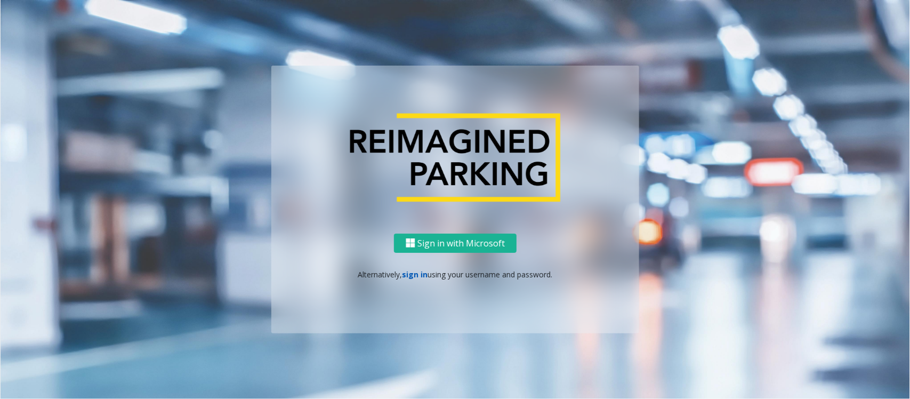
click at [405, 275] on link "sign in" at bounding box center [415, 274] width 26 height 10
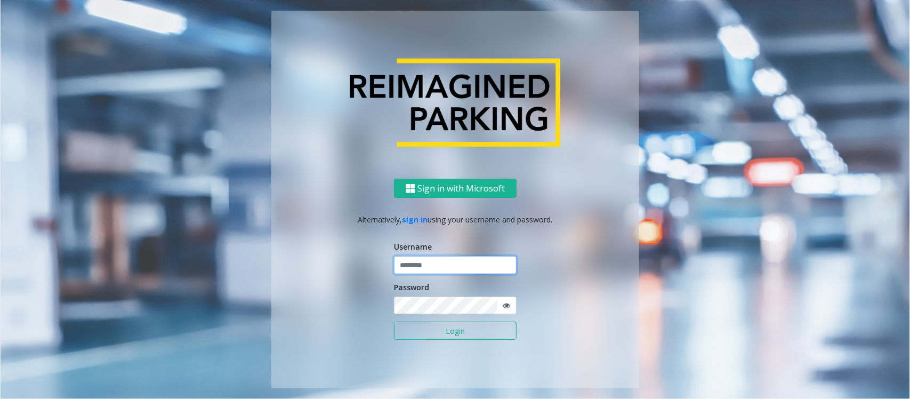
click at [418, 262] on input "text" at bounding box center [455, 265] width 123 height 18
paste input "**********"
type input "**********"
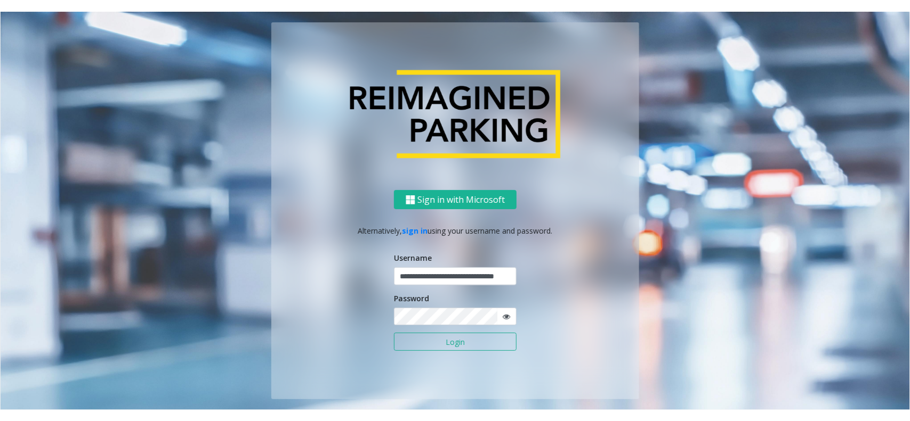
scroll to position [0, 0]
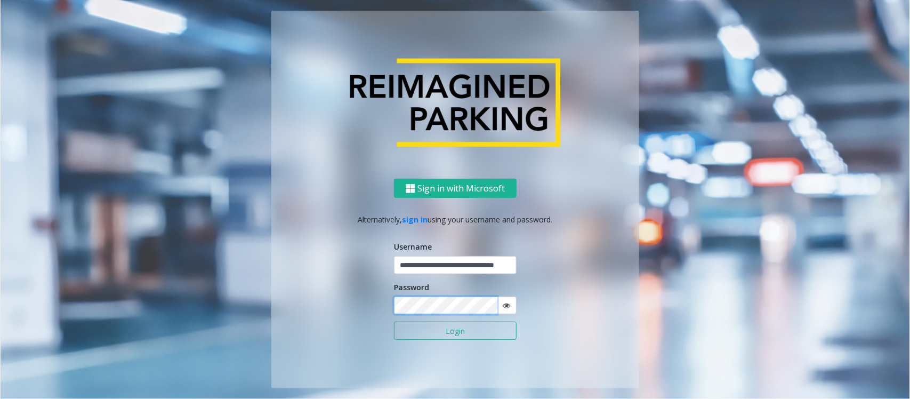
click at [394, 321] on button "Login" at bounding box center [455, 330] width 123 height 18
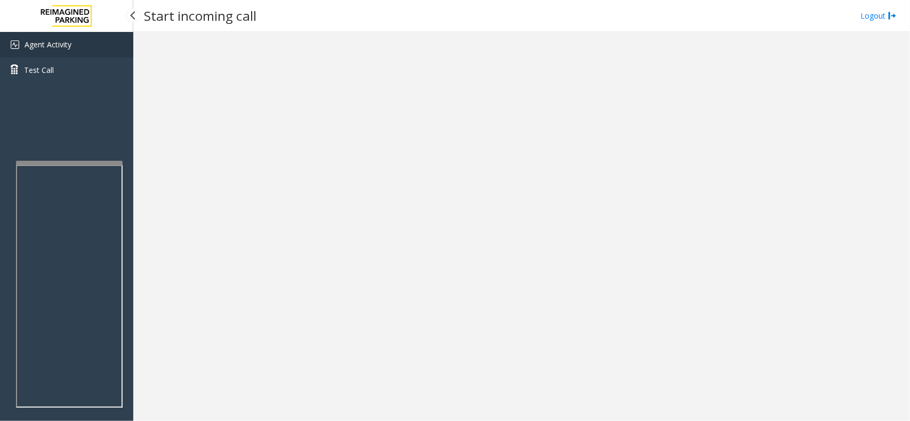
click at [83, 42] on link "Agent Activity" at bounding box center [66, 45] width 133 height 26
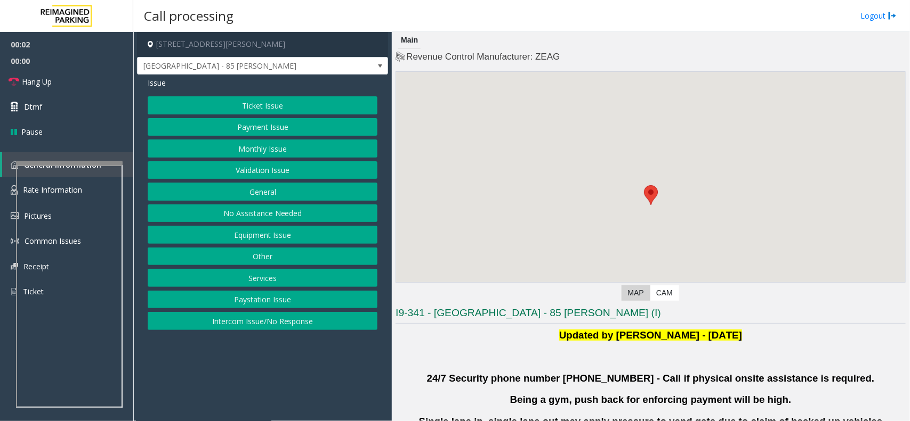
click at [291, 168] on button "Validation Issue" at bounding box center [263, 170] width 230 height 18
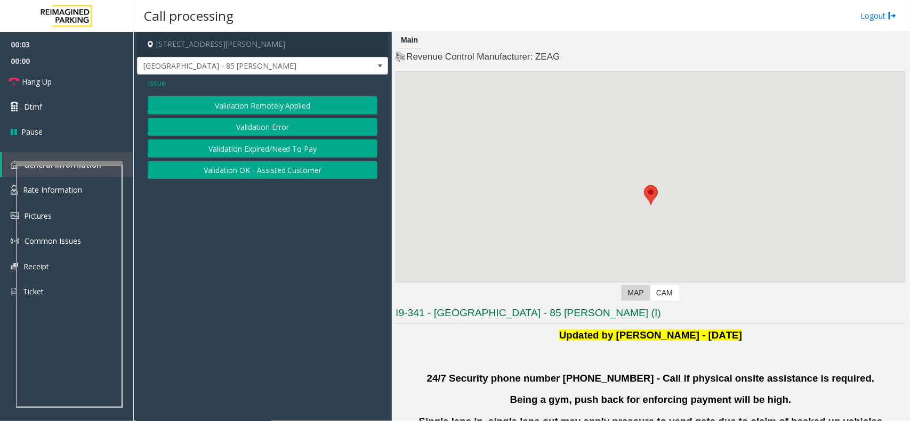
click at [280, 124] on button "Validation Error" at bounding box center [263, 127] width 230 height 18
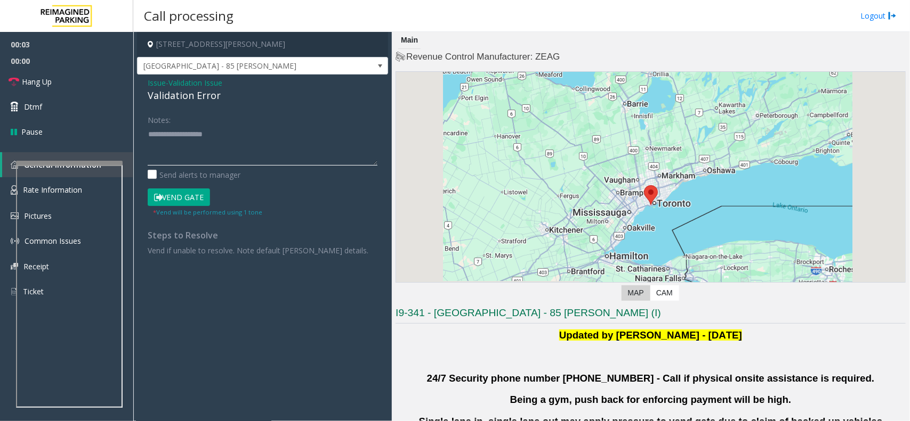
click at [231, 164] on textarea at bounding box center [263, 146] width 230 height 40
paste textarea "**********"
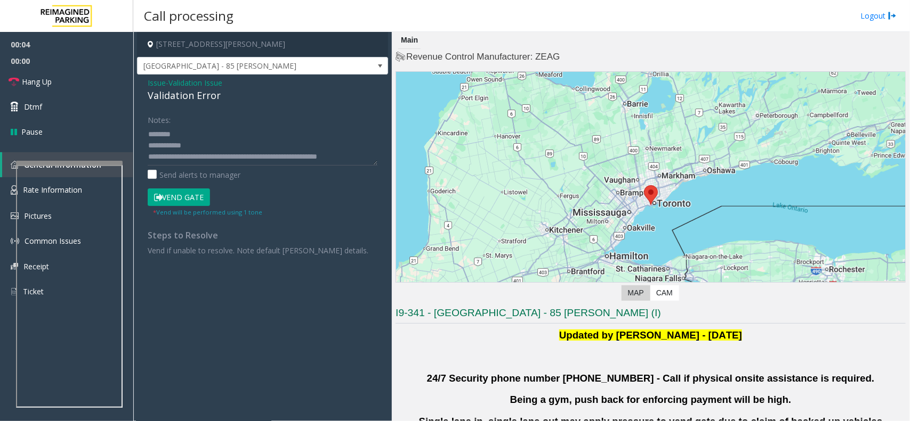
click at [200, 99] on div "Validation Error" at bounding box center [263, 95] width 230 height 14
copy div "Validation Error"
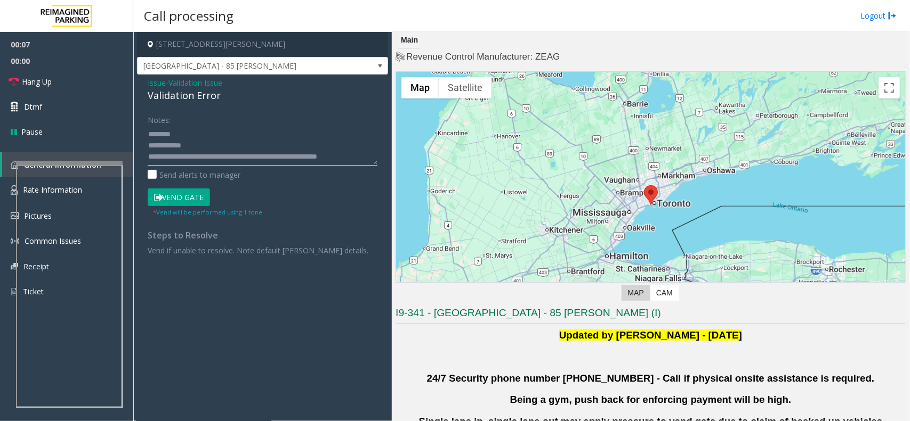
click at [204, 158] on textarea at bounding box center [263, 146] width 230 height 40
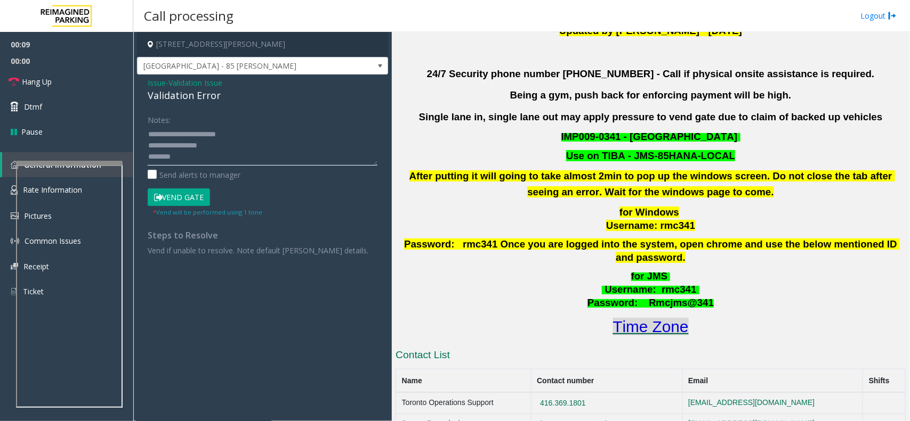
scroll to position [333, 0]
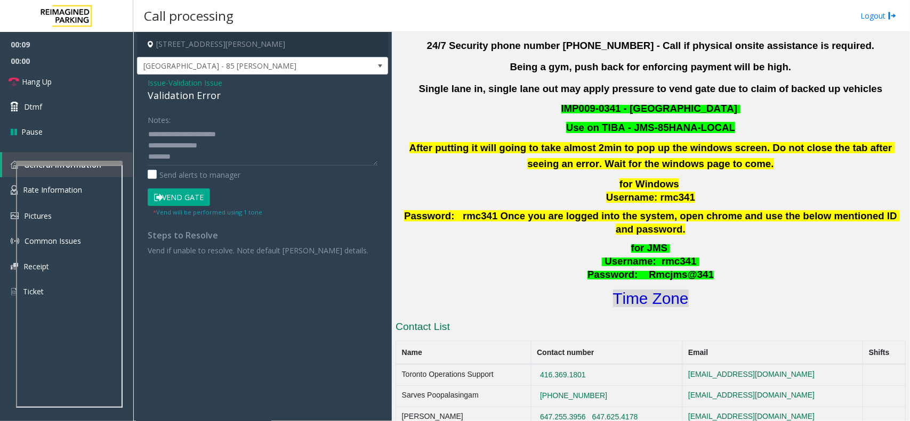
click at [643, 290] on font "Time Zone" at bounding box center [651, 299] width 76 height 18
click at [203, 160] on textarea at bounding box center [263, 146] width 230 height 40
click at [198, 160] on textarea at bounding box center [263, 146] width 230 height 40
click at [196, 155] on textarea at bounding box center [263, 146] width 230 height 40
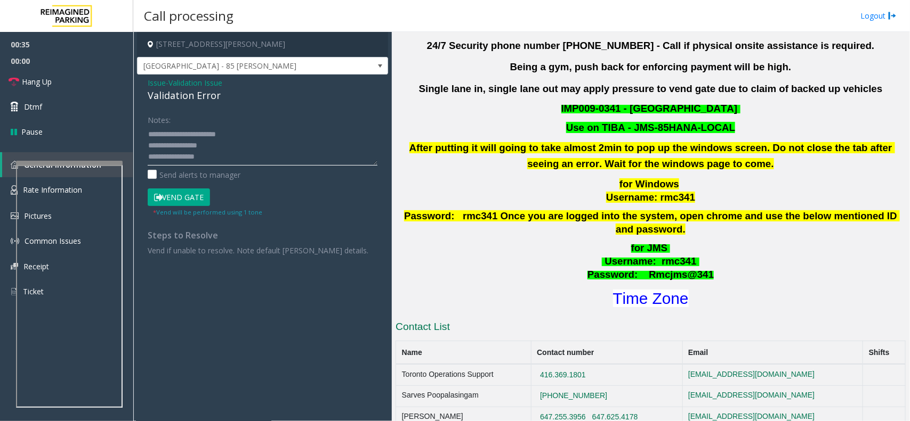
click at [196, 155] on textarea at bounding box center [263, 146] width 230 height 40
click at [225, 132] on textarea at bounding box center [263, 146] width 230 height 40
click at [206, 136] on textarea at bounding box center [263, 146] width 230 height 40
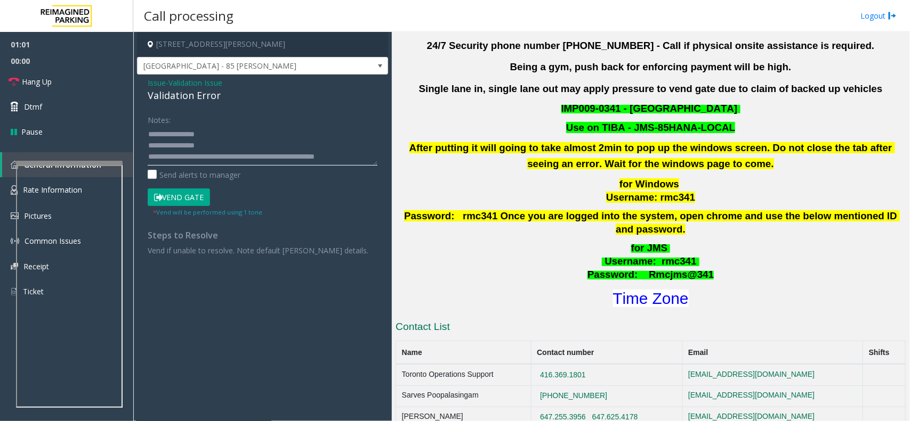
click at [207, 128] on textarea at bounding box center [263, 146] width 230 height 40
click at [220, 135] on textarea at bounding box center [263, 146] width 230 height 40
click at [187, 199] on button "Vend Gate" at bounding box center [179, 198] width 62 height 18
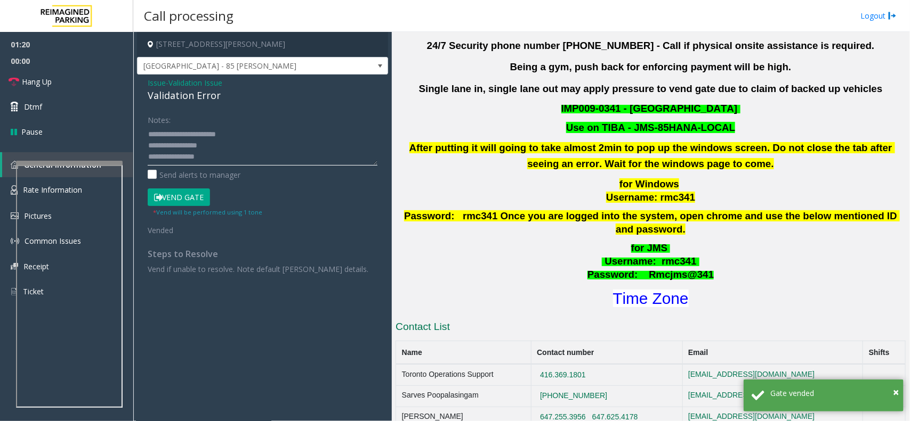
click at [152, 132] on textarea at bounding box center [263, 146] width 230 height 40
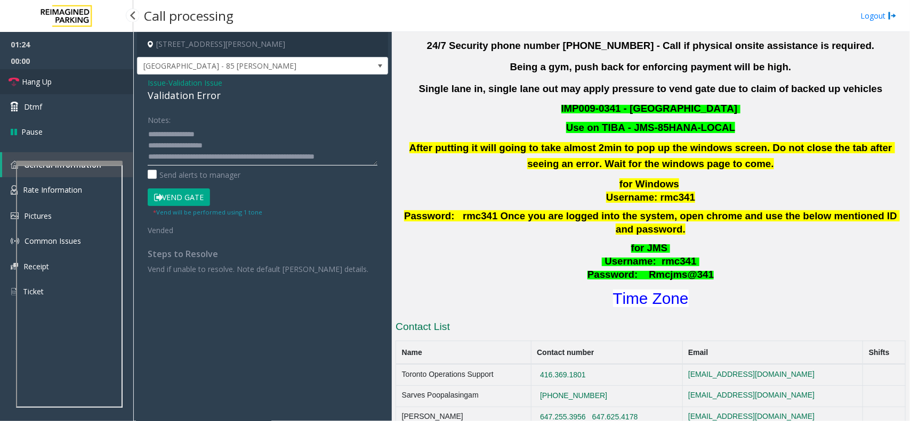
type textarea "**********"
click at [81, 83] on link "Hang Up" at bounding box center [66, 81] width 133 height 25
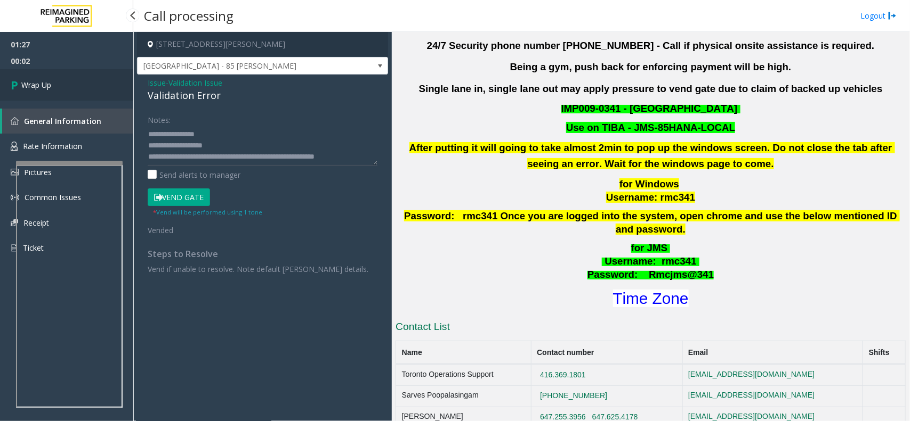
click at [41, 84] on span "Wrap Up" at bounding box center [36, 84] width 30 height 11
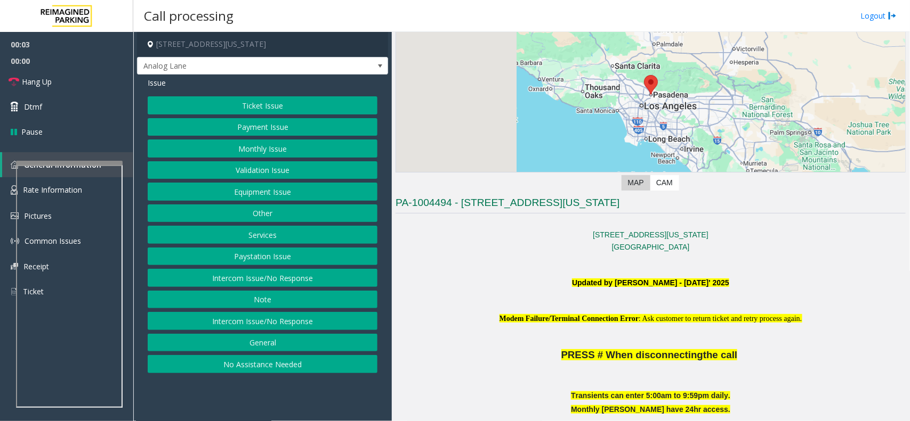
scroll to position [266, 0]
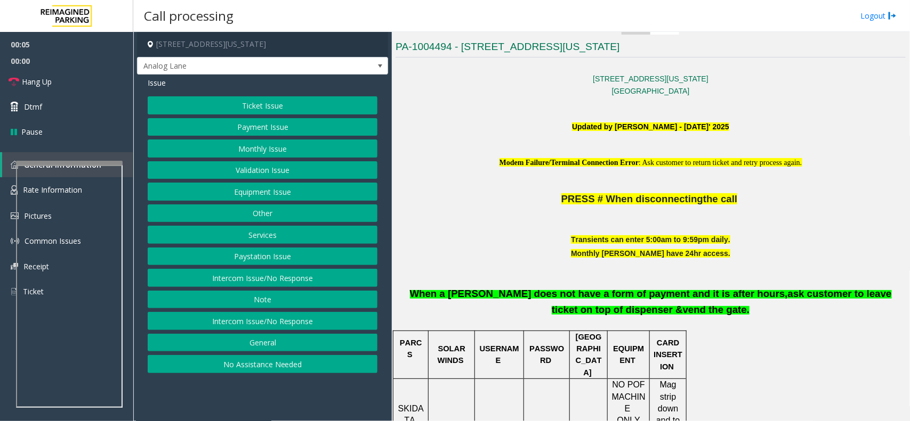
click at [279, 280] on button "Intercom Issue/No Response" at bounding box center [263, 278] width 230 height 18
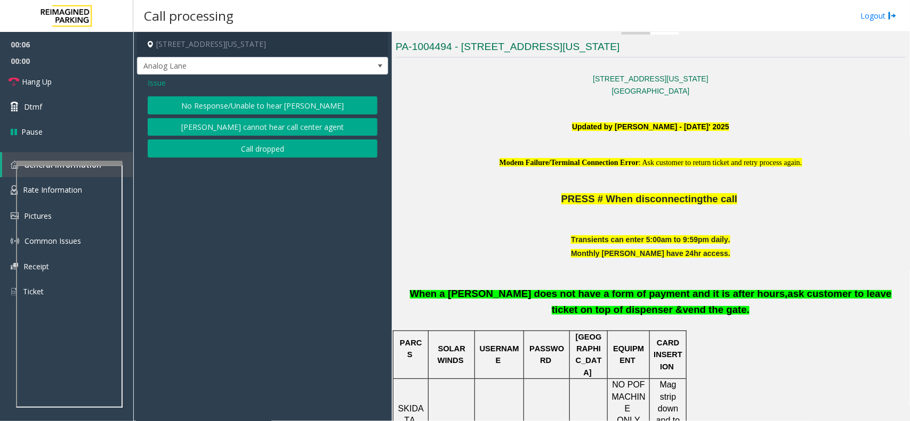
click at [249, 105] on button "No Response/Unable to hear [PERSON_NAME]" at bounding box center [263, 105] width 230 height 18
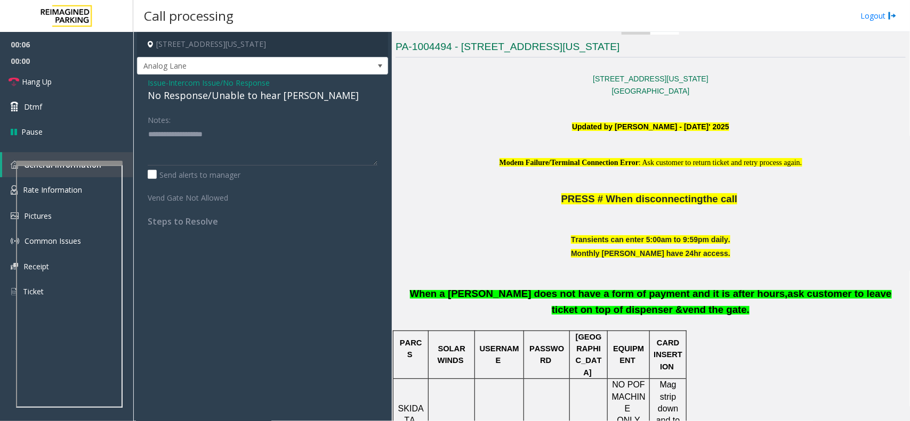
click at [243, 98] on div "No Response/Unable to hear [PERSON_NAME]" at bounding box center [263, 95] width 230 height 14
type textarea "**********"
click at [55, 80] on link "Hang Up" at bounding box center [66, 81] width 133 height 25
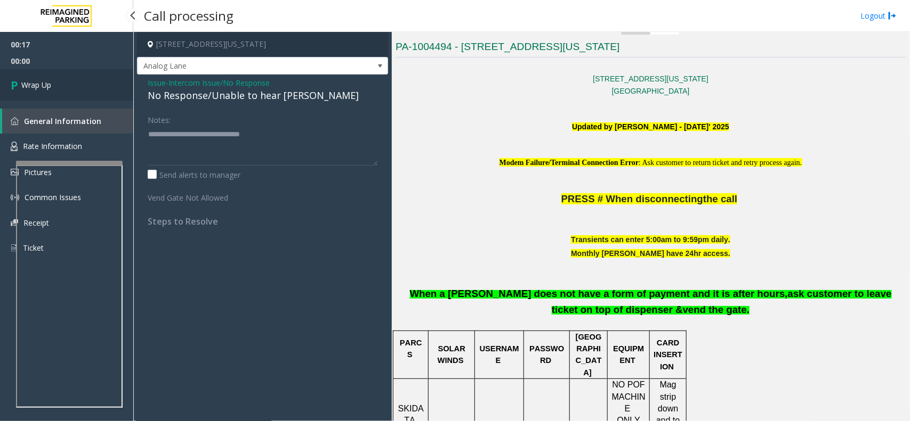
click at [55, 80] on link "Wrap Up" at bounding box center [66, 84] width 133 height 31
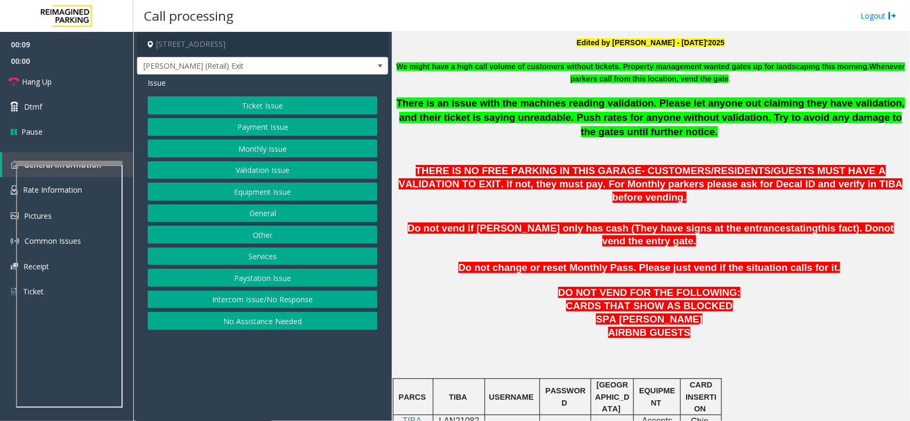
scroll to position [466, 0]
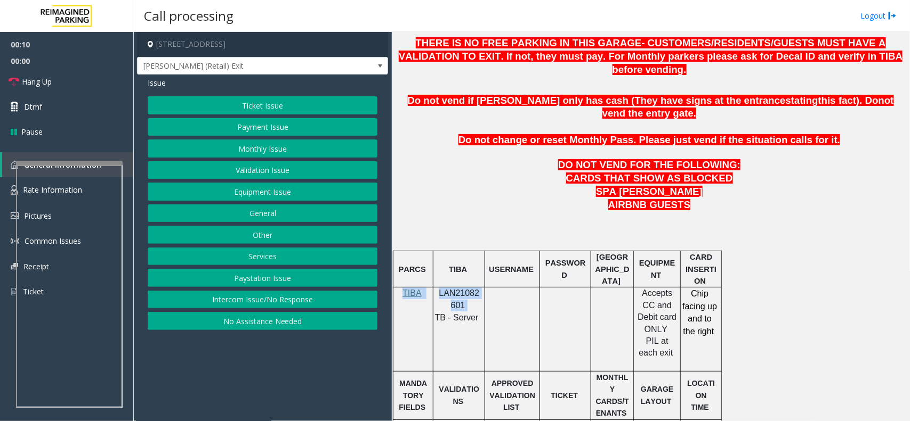
drag, startPoint x: 462, startPoint y: 283, endPoint x: 433, endPoint y: 268, distance: 32.9
click at [433, 288] on tr "TIBA LAN21082601 TB - Server Accepts CC and Debit card ONLY PIL at each exit Ch…" at bounding box center [557, 330] width 328 height 84
click at [449, 288] on p "LAN21082601" at bounding box center [459, 300] width 44 height 24
copy p "LAN21082601"
drag, startPoint x: 468, startPoint y: 280, endPoint x: 436, endPoint y: 264, distance: 35.7
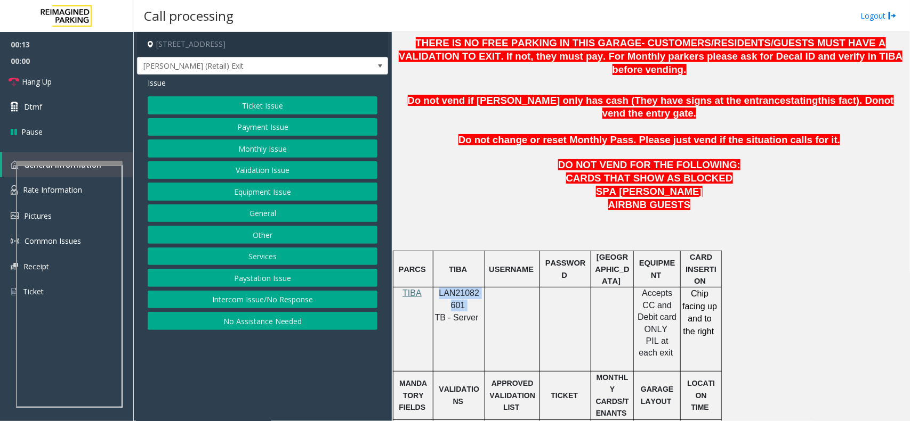
click at [436, 288] on div "LAN21082601 TB - Server" at bounding box center [458, 306] width 51 height 36
click at [272, 128] on button "Payment Issue" at bounding box center [263, 127] width 230 height 18
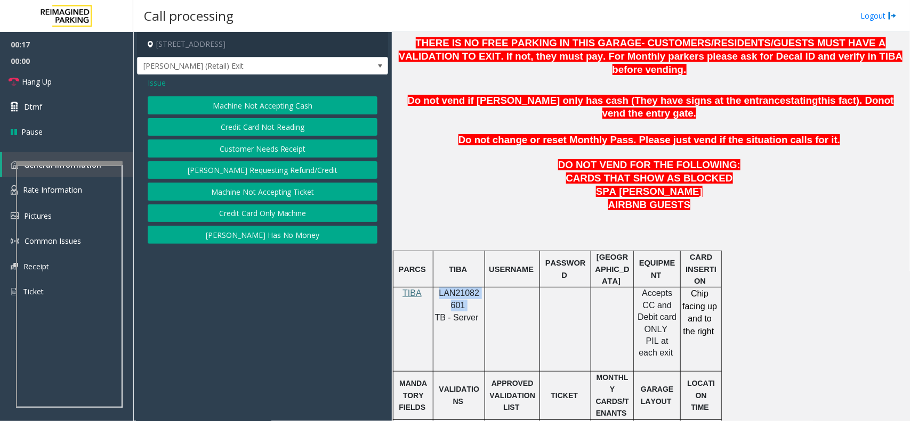
click at [300, 125] on button "Credit Card Not Reading" at bounding box center [263, 127] width 230 height 18
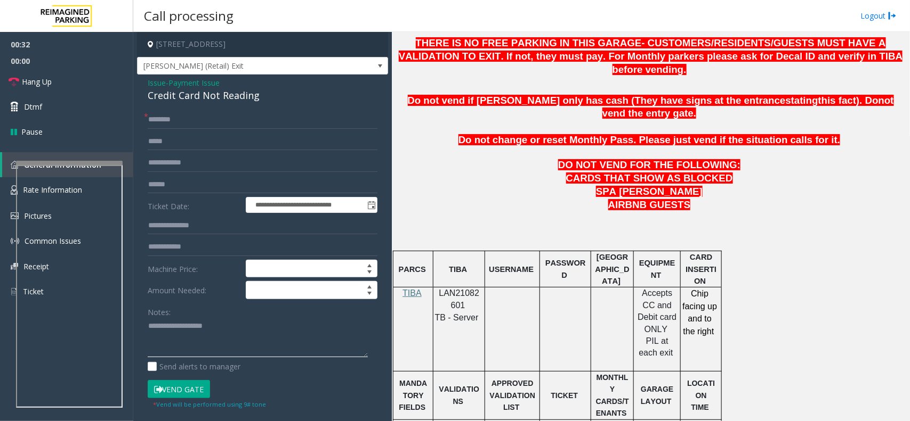
click at [259, 334] on textarea at bounding box center [258, 338] width 220 height 40
paste textarea "**********"
click at [222, 101] on div "Credit Card Not Reading" at bounding box center [263, 95] width 230 height 14
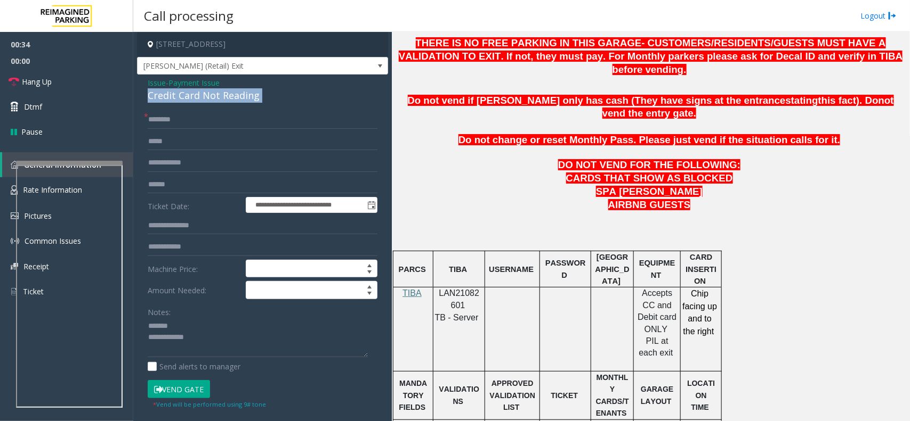
copy div "Credit Card Not Reading"
click at [204, 320] on textarea at bounding box center [258, 338] width 220 height 40
paste textarea "**********"
type textarea "**********"
click at [173, 188] on input "text" at bounding box center [263, 185] width 230 height 18
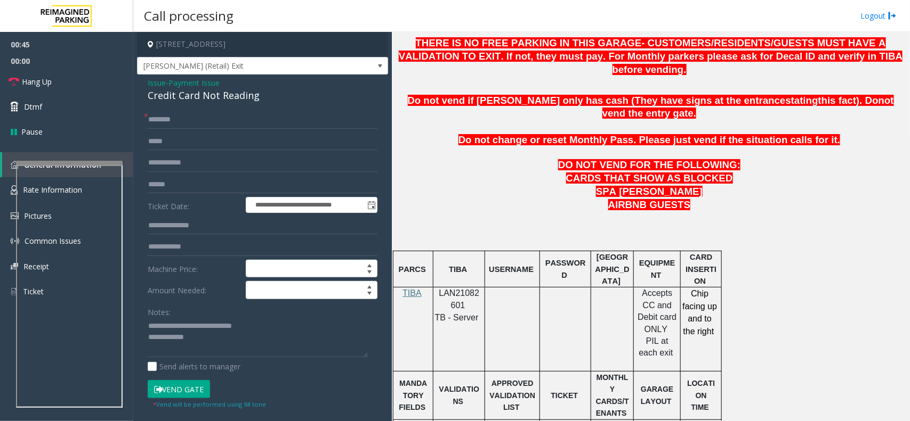
click at [165, 172] on form "**********" at bounding box center [263, 260] width 230 height 299
click at [168, 180] on input "text" at bounding box center [263, 185] width 230 height 18
click at [169, 123] on input "text" at bounding box center [263, 120] width 230 height 18
click at [158, 187] on input "********" at bounding box center [263, 185] width 230 height 18
type input "*******"
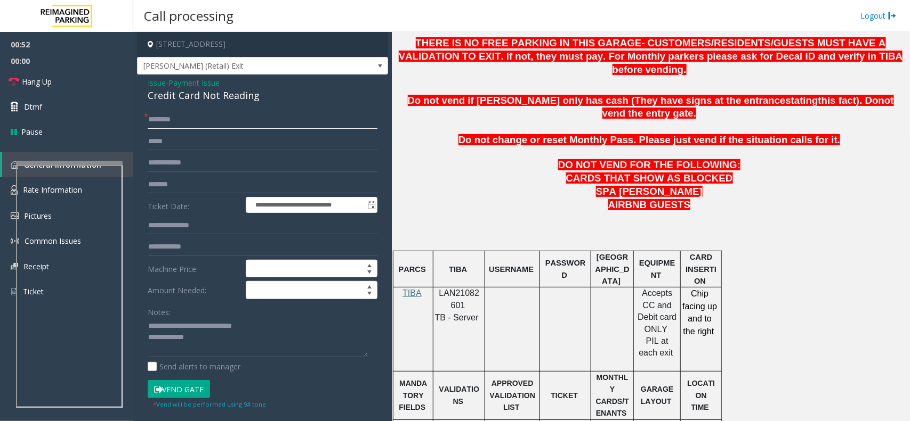
click at [185, 124] on input "text" at bounding box center [263, 120] width 230 height 18
click at [165, 113] on input "text" at bounding box center [263, 120] width 230 height 18
type input "******"
drag, startPoint x: 179, startPoint y: 118, endPoint x: 142, endPoint y: 118, distance: 37.3
click at [142, 118] on div "**********" at bounding box center [263, 313] width 246 height 404
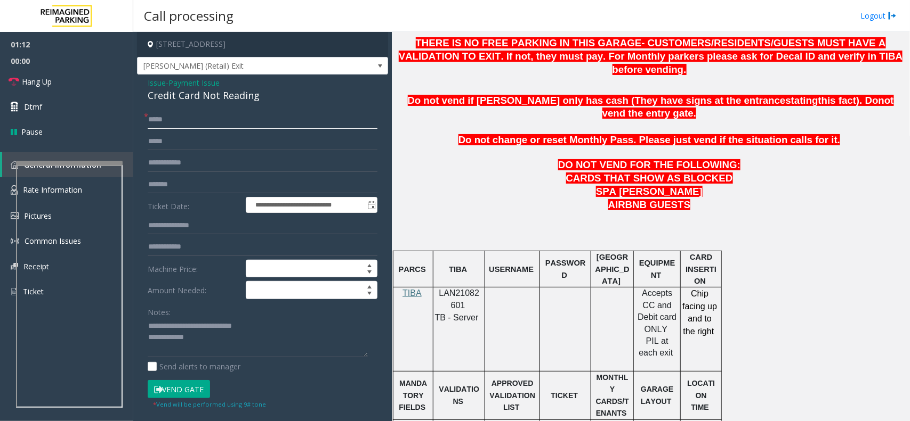
type input "*****"
click at [246, 348] on textarea at bounding box center [258, 338] width 220 height 40
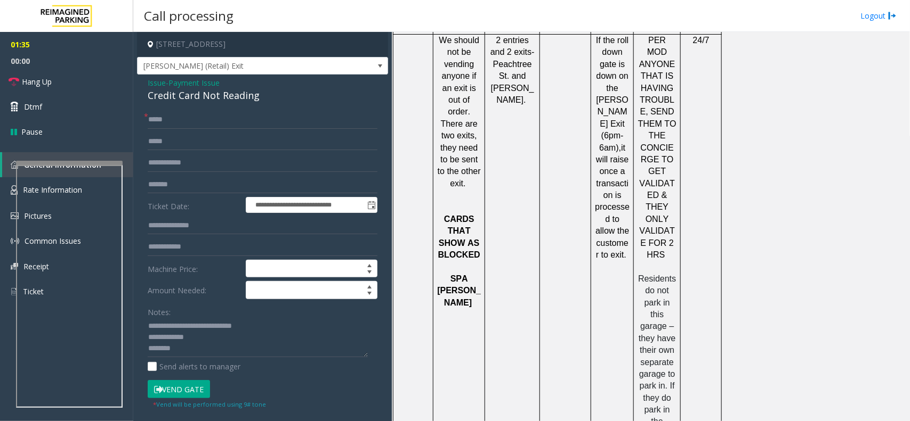
scroll to position [1422, 0]
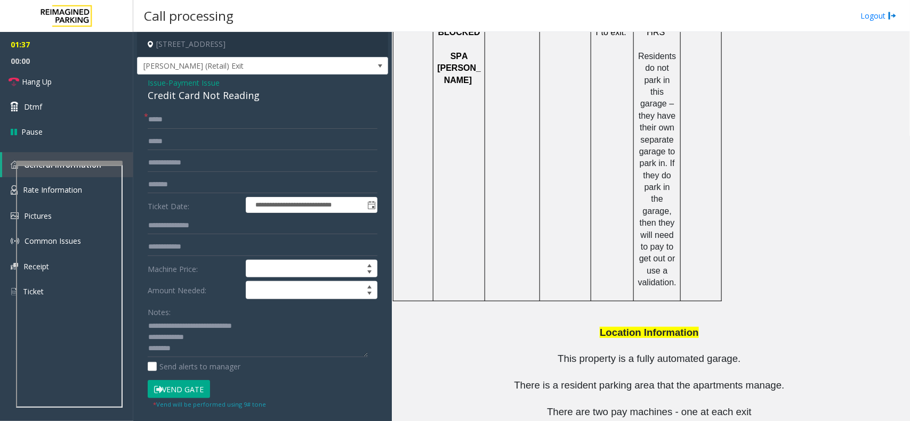
copy button "[PHONE_NUMBER]"
drag, startPoint x: 622, startPoint y: 373, endPoint x: 565, endPoint y: 380, distance: 57.4
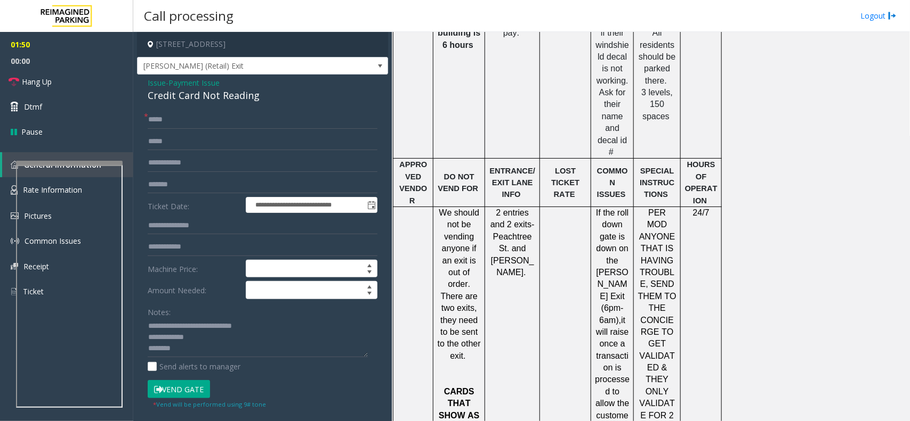
scroll to position [1022, 0]
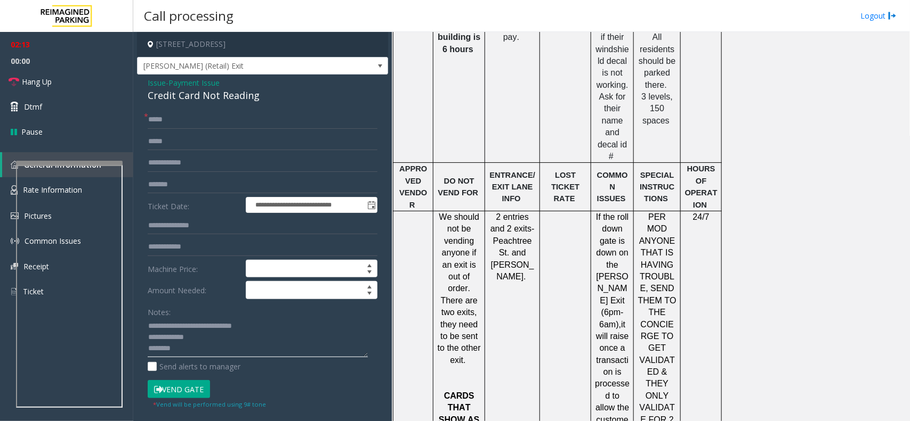
click at [206, 339] on textarea at bounding box center [258, 338] width 220 height 40
type textarea "**********"
click at [189, 387] on button "Vend Gate" at bounding box center [179, 389] width 62 height 18
click at [153, 123] on input "*****" at bounding box center [263, 120] width 230 height 18
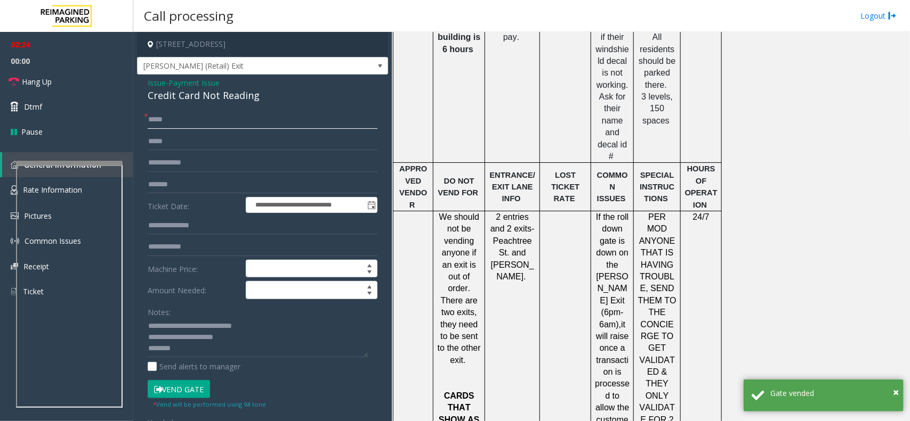
type input "*****"
click at [280, 341] on textarea at bounding box center [258, 338] width 220 height 40
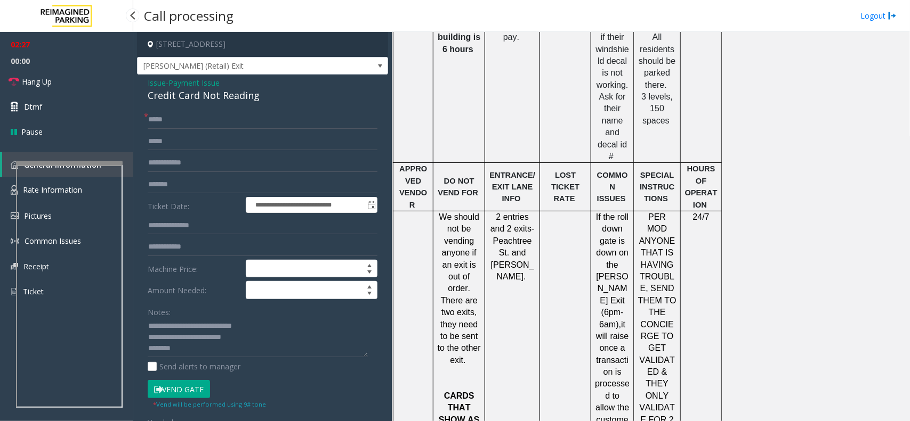
click at [75, 67] on span "00:00" at bounding box center [66, 61] width 133 height 17
click at [73, 70] on link "Hang Up" at bounding box center [66, 81] width 133 height 25
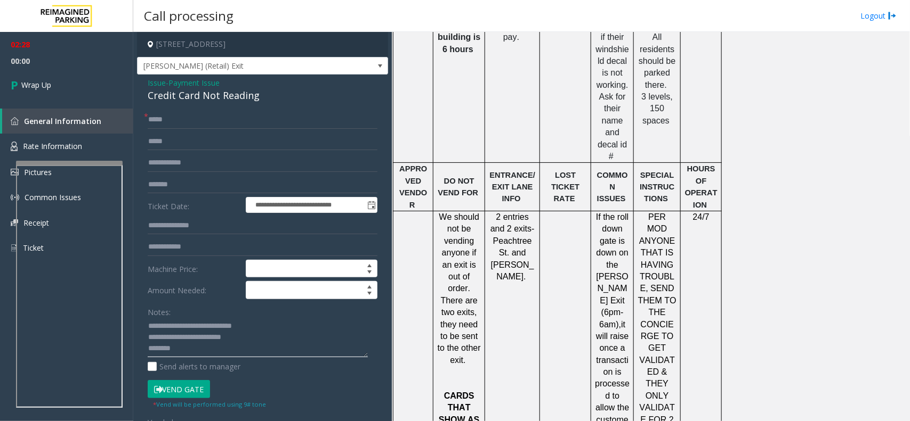
click at [276, 337] on textarea at bounding box center [258, 338] width 220 height 40
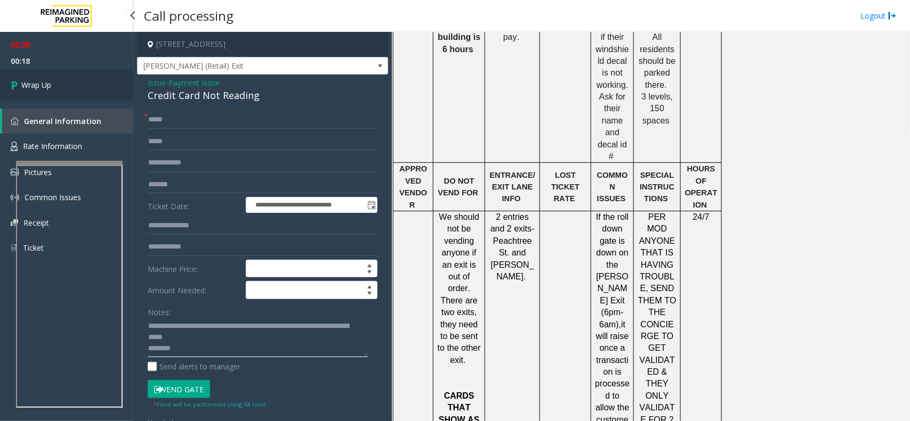
type textarea "**********"
click at [35, 85] on span "Wrap Up" at bounding box center [36, 84] width 30 height 11
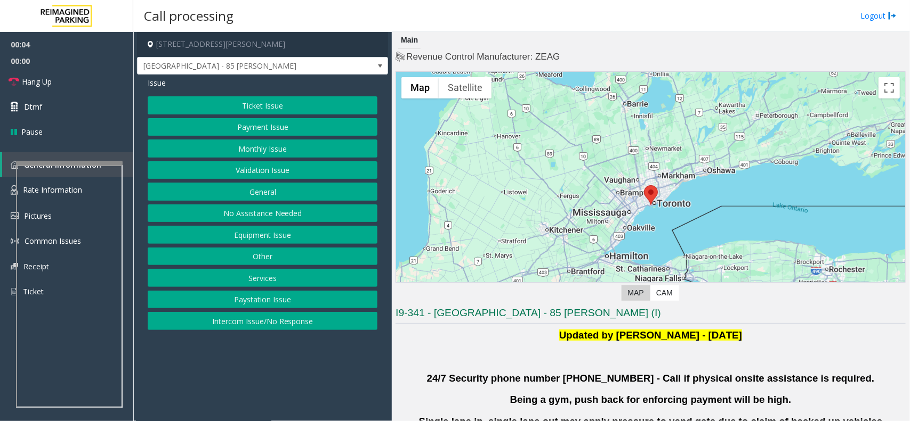
click at [293, 172] on button "Validation Issue" at bounding box center [263, 170] width 230 height 18
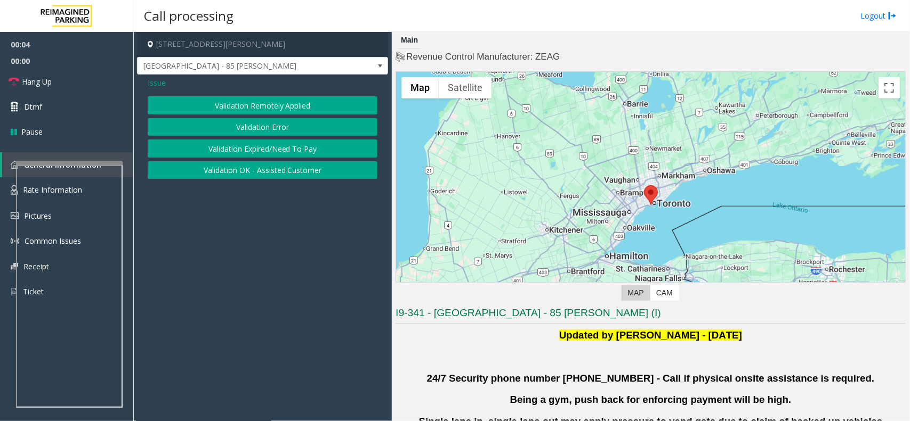
click at [263, 124] on button "Validation Error" at bounding box center [263, 127] width 230 height 18
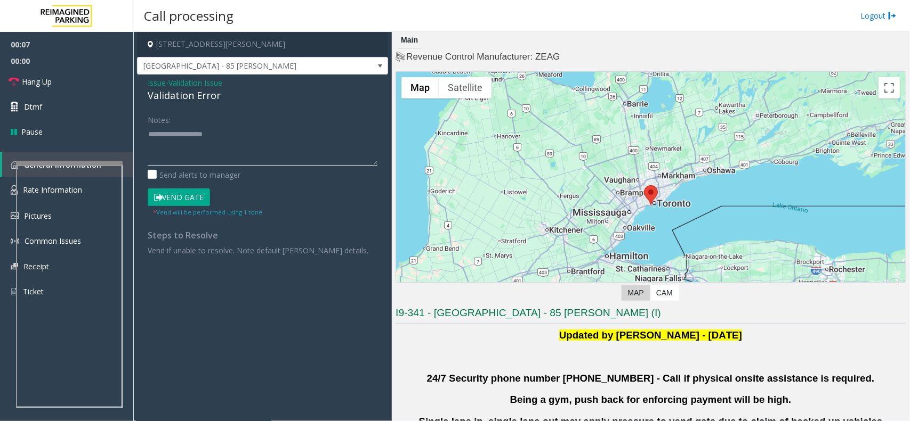
click at [198, 145] on textarea at bounding box center [263, 146] width 230 height 40
paste textarea "**********"
click at [204, 91] on div "Validation Error" at bounding box center [263, 95] width 230 height 14
click at [204, 97] on div "Validation Error" at bounding box center [263, 95] width 230 height 14
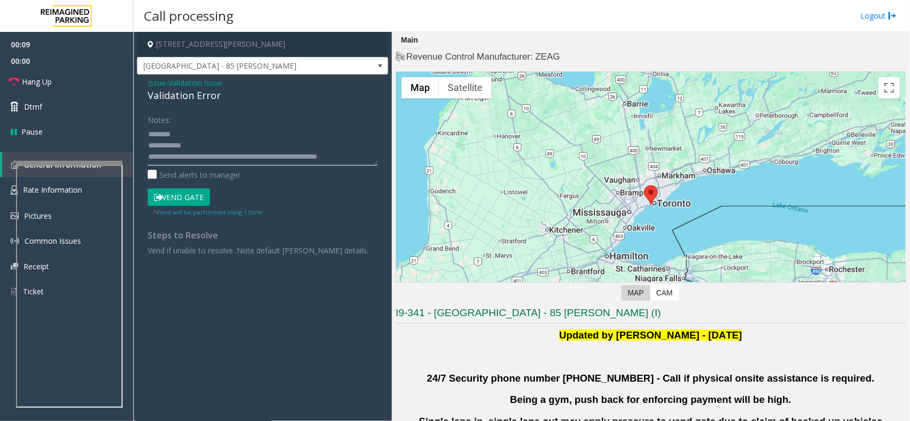
click at [207, 155] on textarea at bounding box center [263, 146] width 230 height 40
click at [150, 133] on textarea at bounding box center [263, 146] width 230 height 40
click at [201, 147] on textarea at bounding box center [263, 146] width 230 height 40
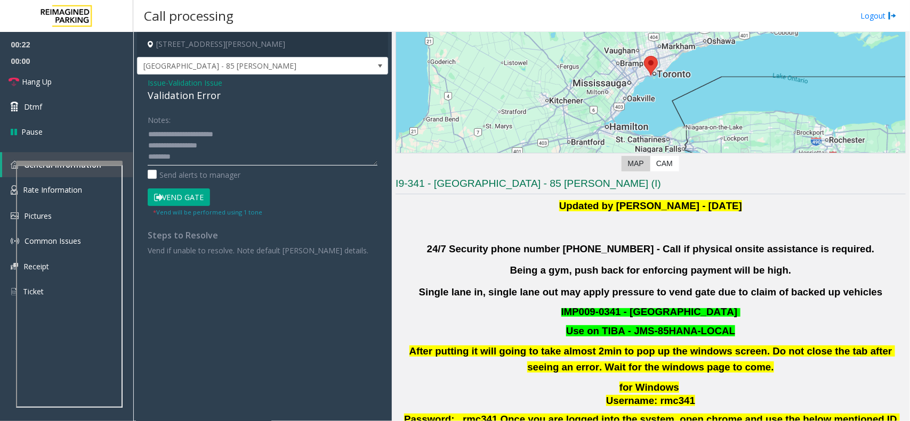
scroll to position [266, 0]
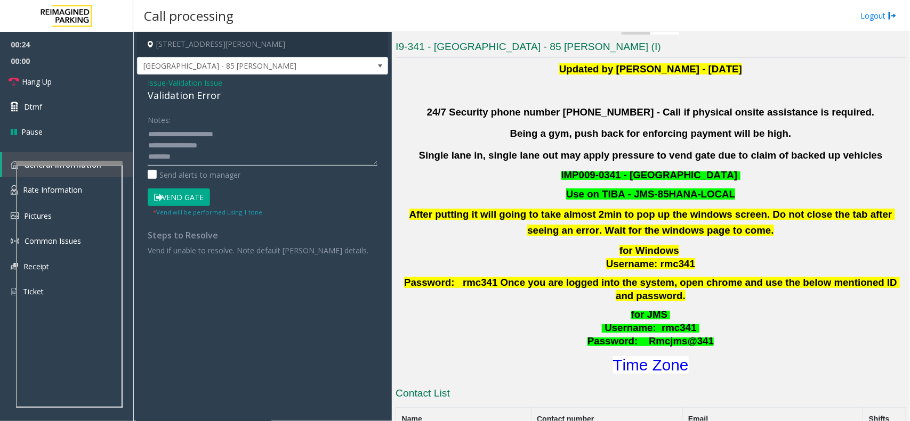
type textarea "**********"
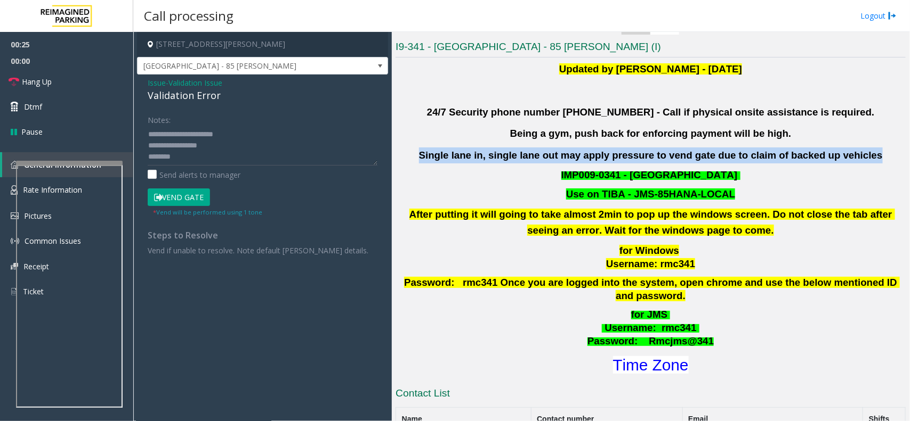
drag, startPoint x: 434, startPoint y: 149, endPoint x: 852, endPoint y: 157, distance: 418.3
click at [852, 157] on p "Single lane in, single lane out may apply pressure to vend gate due to claim of…" at bounding box center [650, 156] width 510 height 16
click at [715, 160] on b "Single lane in, single lane out may apply pressure to vend gate due to claim of…" at bounding box center [651, 155] width 464 height 11
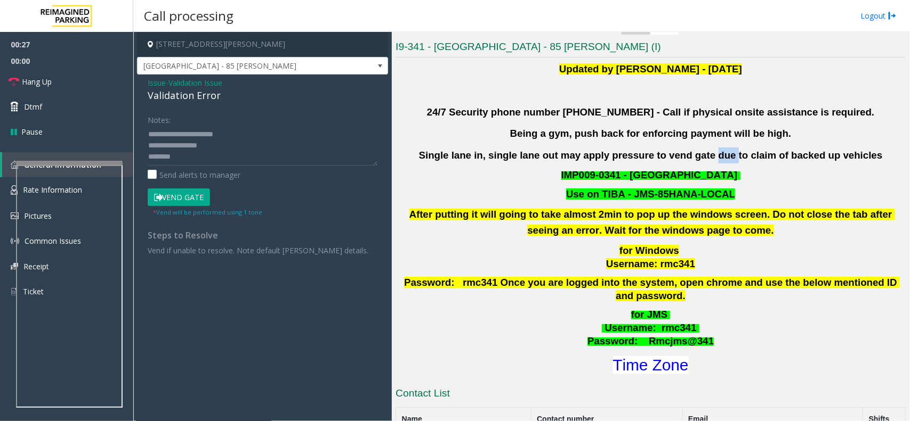
click at [715, 160] on b "Single lane in, single lane out may apply pressure to vend gate due to claim of…" at bounding box center [651, 155] width 464 height 11
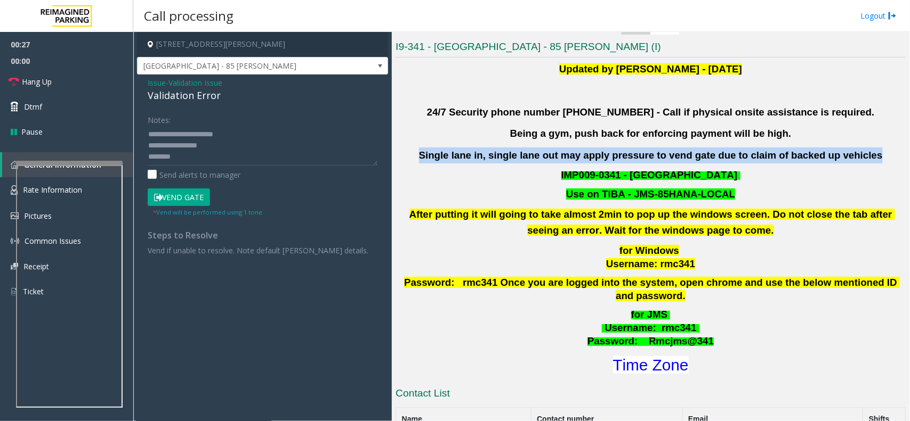
click at [715, 160] on b "Single lane in, single lane out may apply pressure to vend gate due to claim of…" at bounding box center [651, 155] width 464 height 11
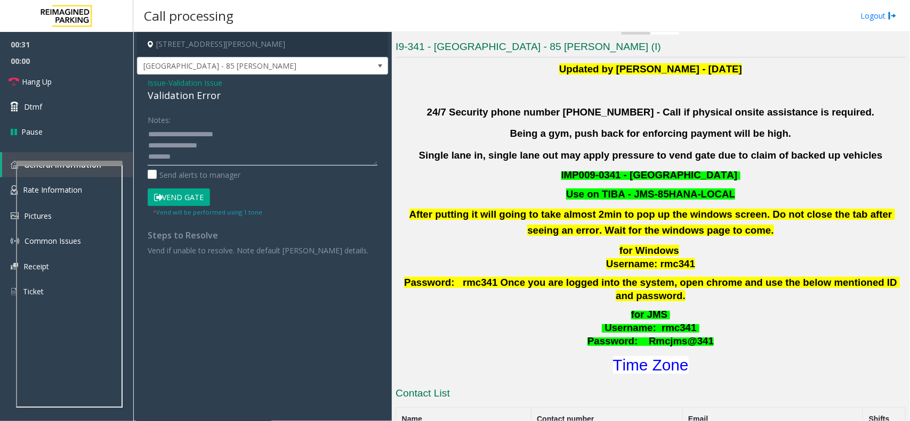
click at [204, 137] on textarea at bounding box center [263, 146] width 230 height 40
click at [152, 83] on span "Issue" at bounding box center [157, 82] width 18 height 11
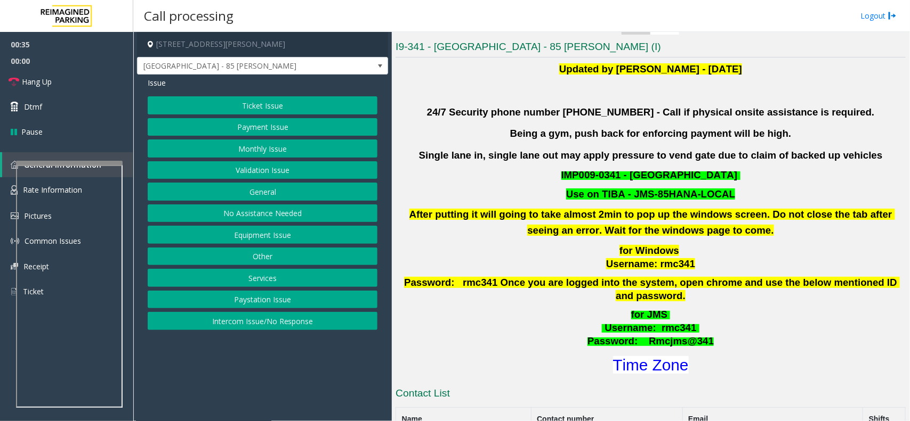
click at [268, 251] on button "Other" at bounding box center [263, 257] width 230 height 18
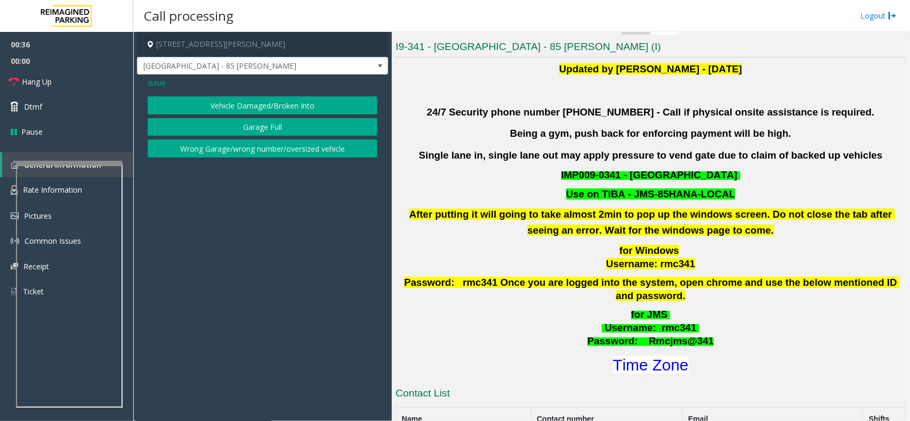
click at [163, 79] on span "Issue" at bounding box center [157, 82] width 18 height 11
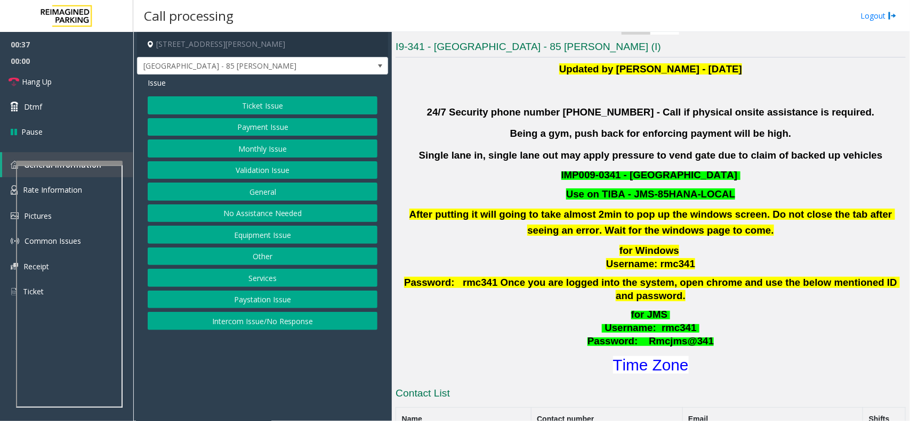
click at [246, 277] on button "Services" at bounding box center [263, 278] width 230 height 18
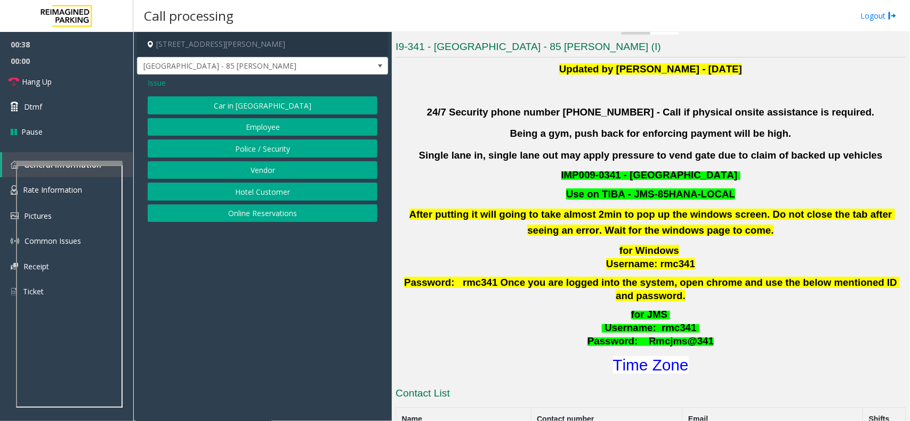
click at [156, 86] on span "Issue" at bounding box center [157, 82] width 18 height 11
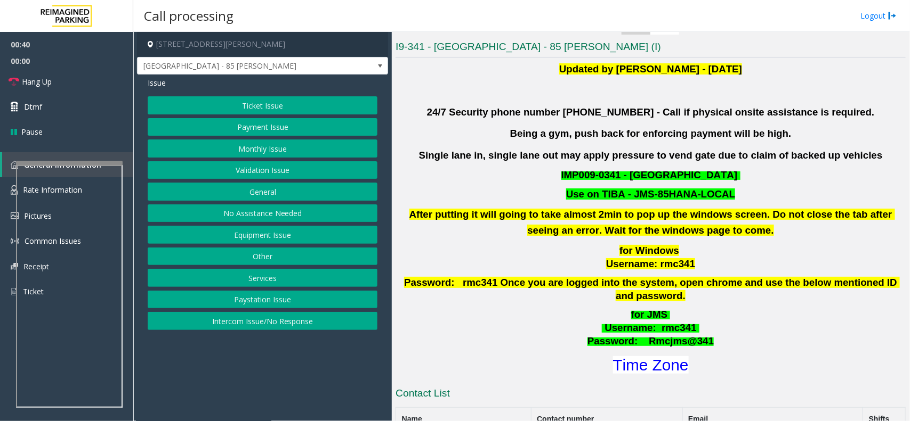
click at [272, 193] on button "General" at bounding box center [263, 192] width 230 height 18
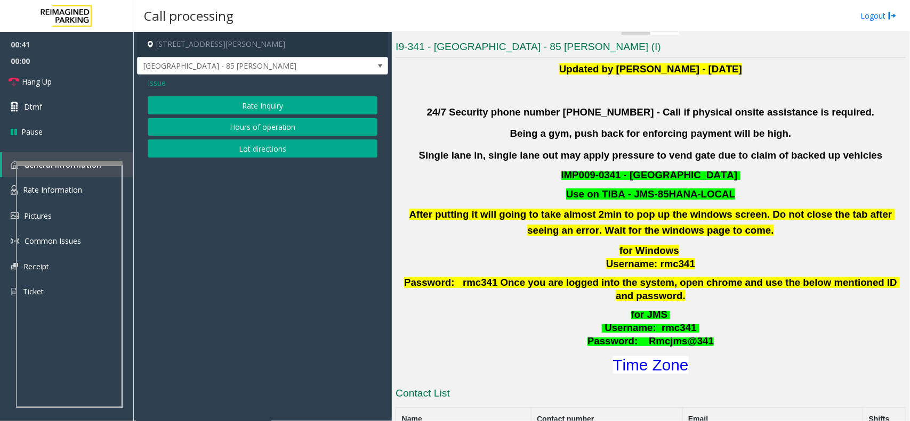
click at [254, 145] on button "Lot directions" at bounding box center [263, 149] width 230 height 18
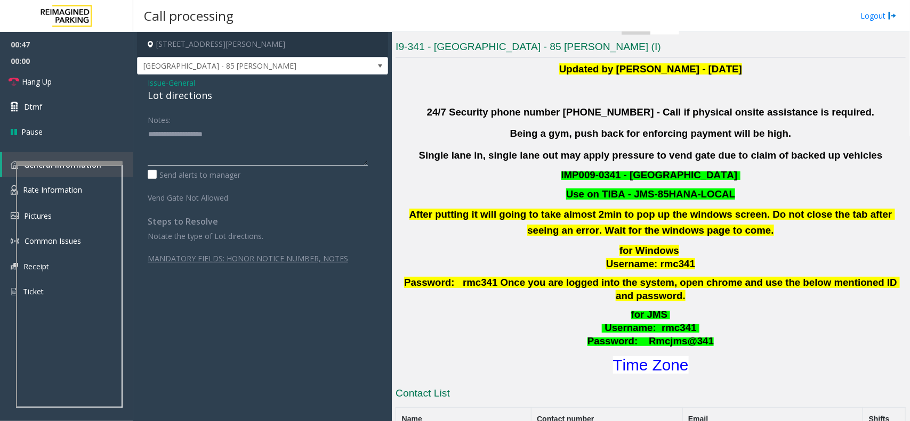
click at [230, 143] on textarea at bounding box center [258, 146] width 220 height 40
paste textarea "**********"
click at [192, 96] on div "Lot directions" at bounding box center [263, 95] width 230 height 14
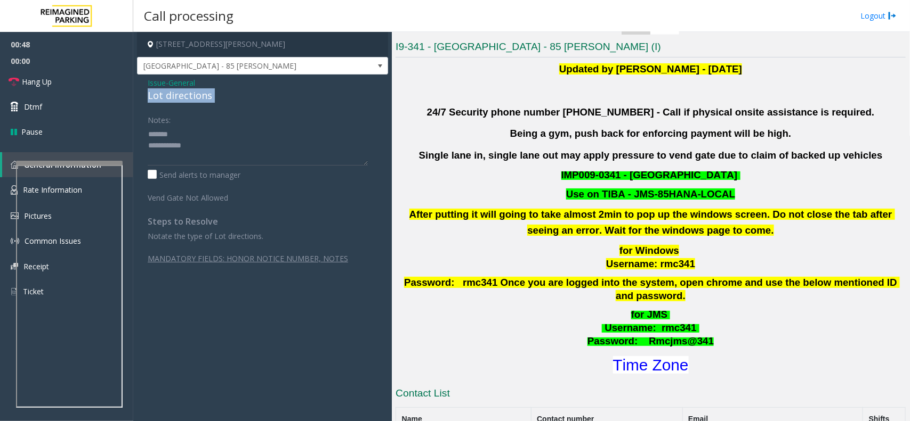
copy div "Lot directions"
click at [204, 134] on textarea at bounding box center [258, 146] width 220 height 40
paste textarea "**********"
click at [232, 140] on textarea at bounding box center [258, 146] width 220 height 40
click at [40, 79] on span "Hang Up" at bounding box center [37, 81] width 30 height 11
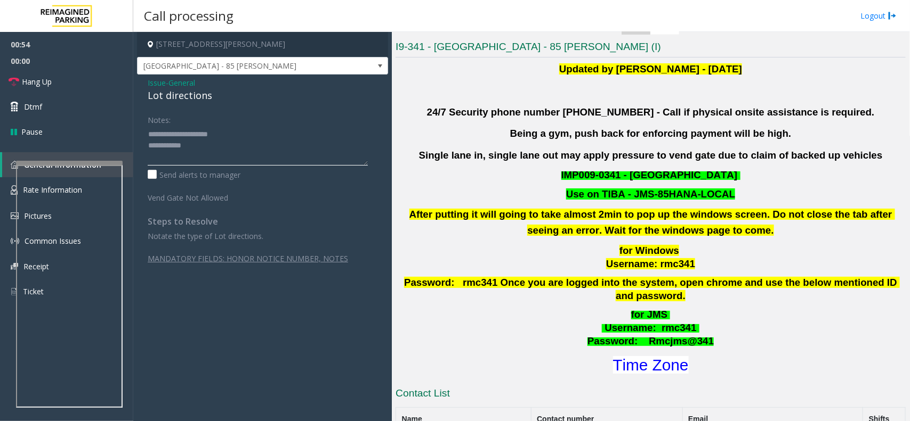
click at [310, 144] on textarea at bounding box center [258, 146] width 220 height 40
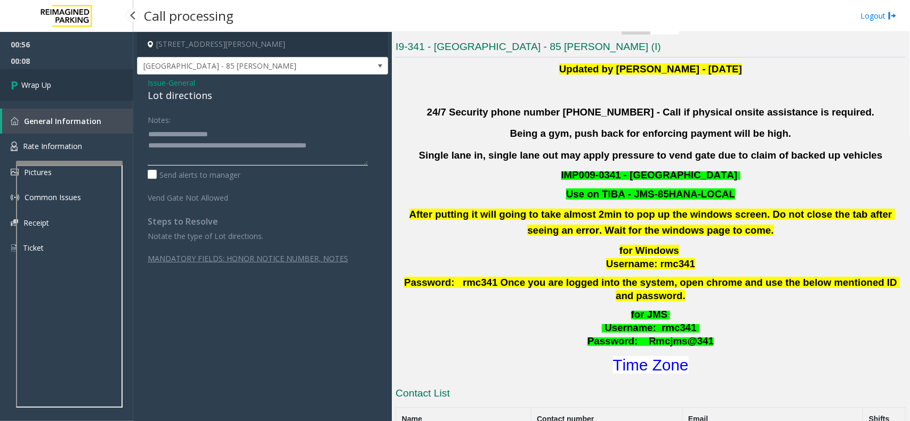
type textarea "**********"
click at [0, 80] on link "Wrap Up" at bounding box center [66, 84] width 133 height 31
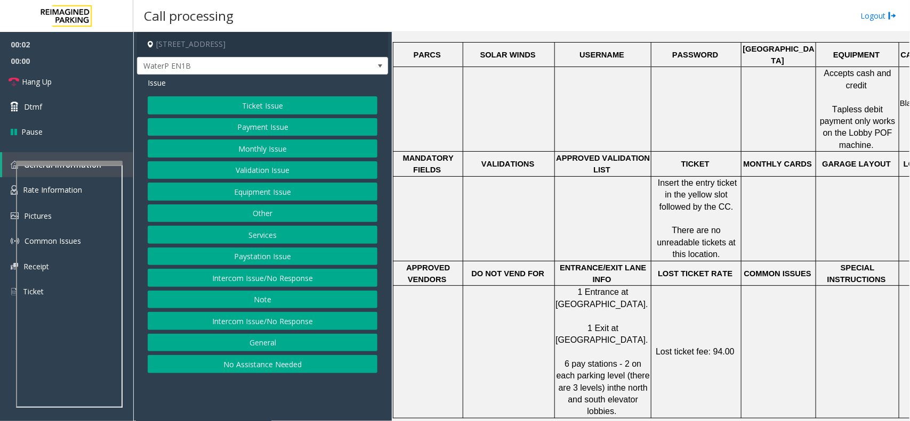
scroll to position [133, 0]
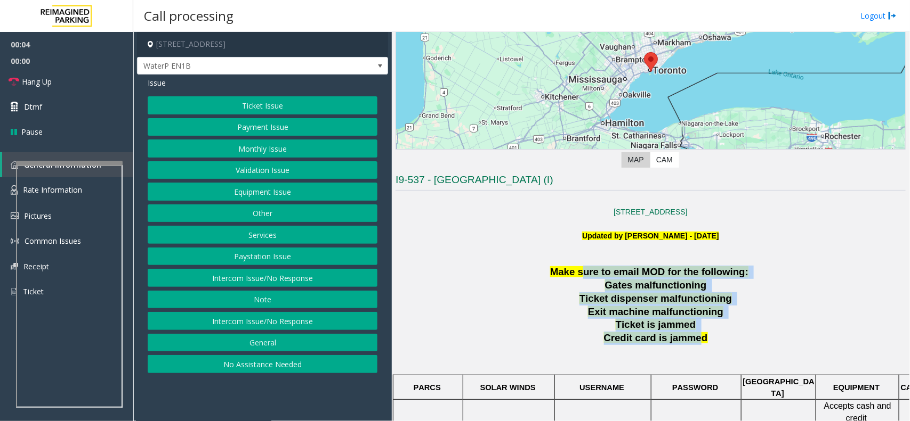
drag, startPoint x: 583, startPoint y: 270, endPoint x: 691, endPoint y: 339, distance: 127.7
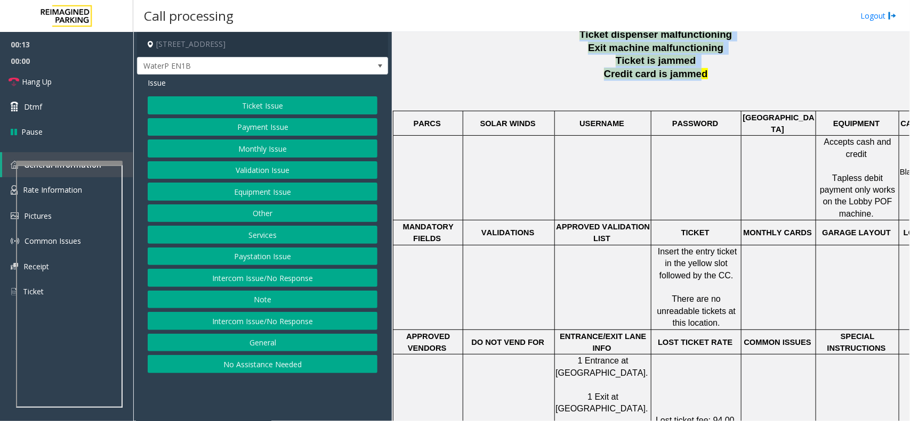
scroll to position [400, 0]
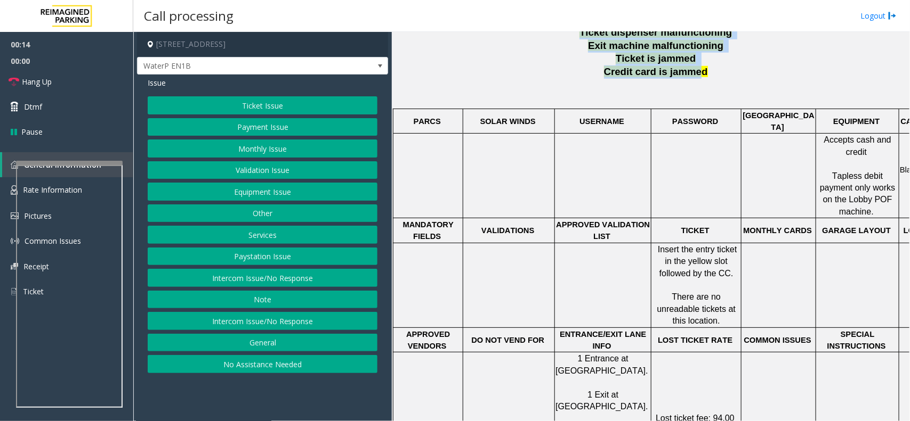
click at [265, 275] on button "Intercom Issue/No Response" at bounding box center [263, 278] width 230 height 18
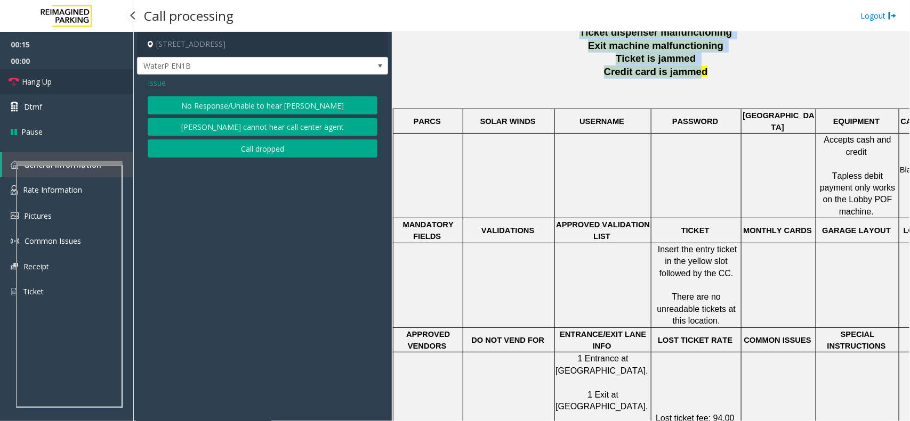
click at [51, 74] on link "Hang Up" at bounding box center [66, 81] width 133 height 25
click at [273, 107] on button "No Response/Unable to hear [PERSON_NAME]" at bounding box center [263, 105] width 230 height 18
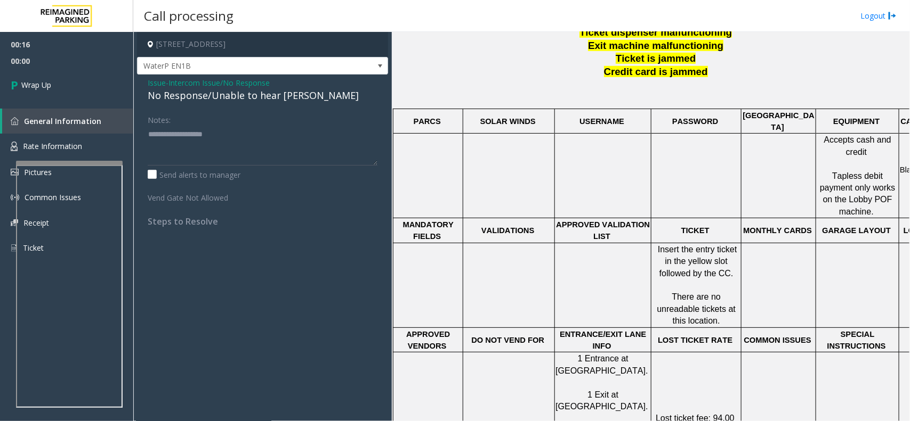
click at [262, 93] on div "No Response/Unable to hear [PERSON_NAME]" at bounding box center [263, 95] width 230 height 14
type textarea "**********"
click at [88, 83] on link "Wrap Up" at bounding box center [66, 84] width 133 height 31
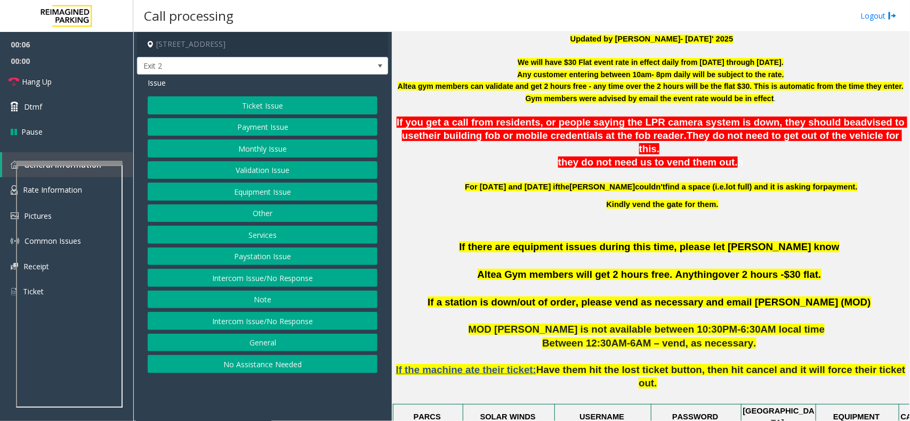
scroll to position [333, 0]
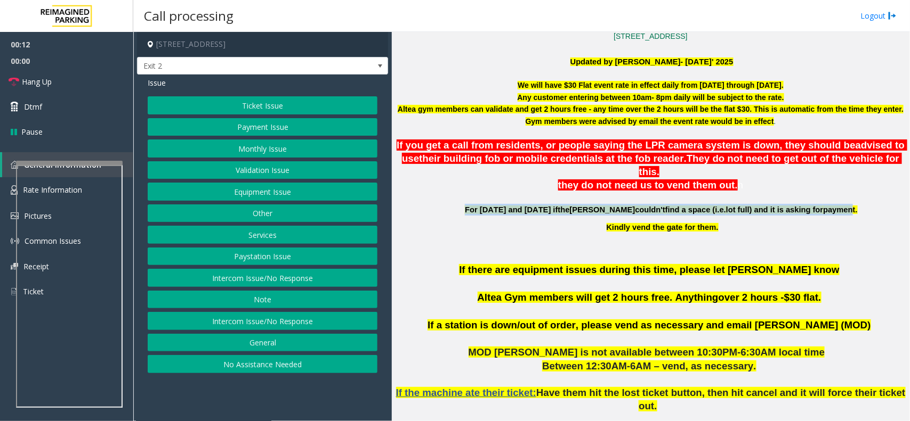
drag, startPoint x: 490, startPoint y: 199, endPoint x: 813, endPoint y: 194, distance: 322.9
click at [813, 204] on p "For [DATE] and [DATE] if the [PERSON_NAME] couldn't find a space ( i.e. lot ful…" at bounding box center [663, 210] width 484 height 12
click at [823, 206] on span "payment." at bounding box center [840, 210] width 34 height 9
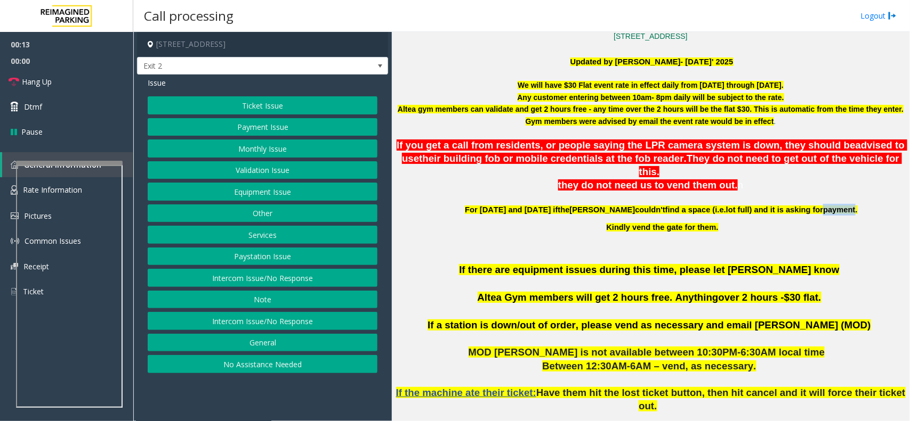
click at [823, 206] on span "payment." at bounding box center [840, 210] width 34 height 9
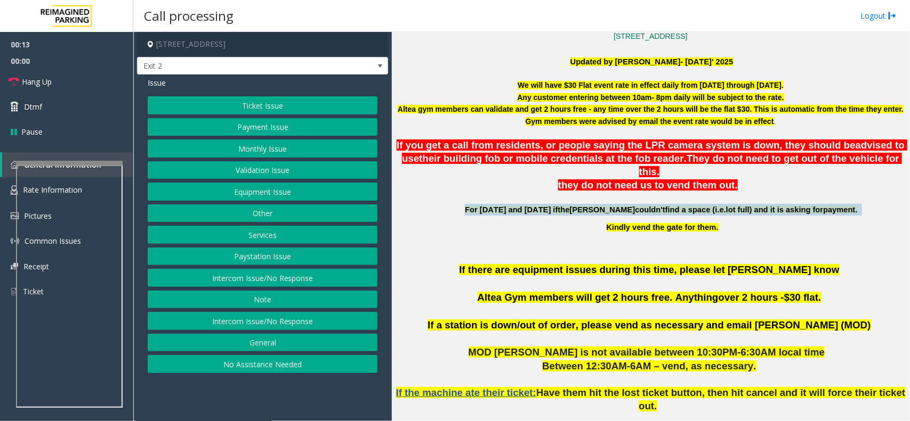
click at [823, 206] on span "payment." at bounding box center [840, 210] width 34 height 9
click at [270, 236] on button "Services" at bounding box center [263, 235] width 230 height 18
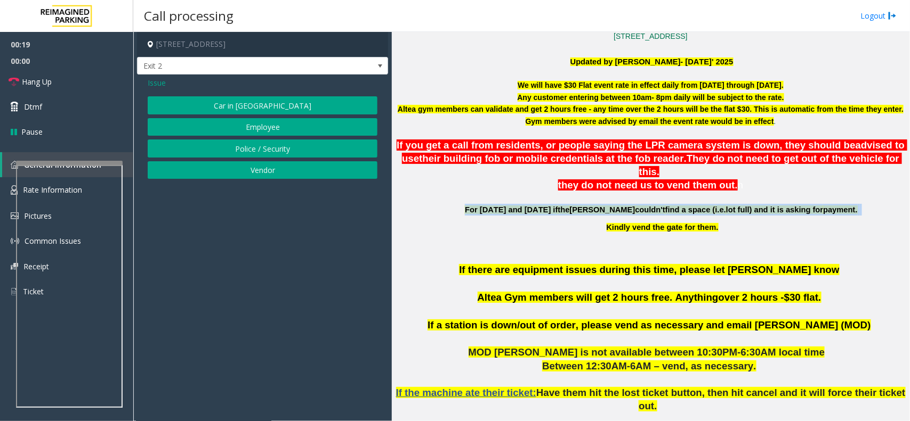
click at [273, 172] on button "Vendor" at bounding box center [263, 170] width 230 height 18
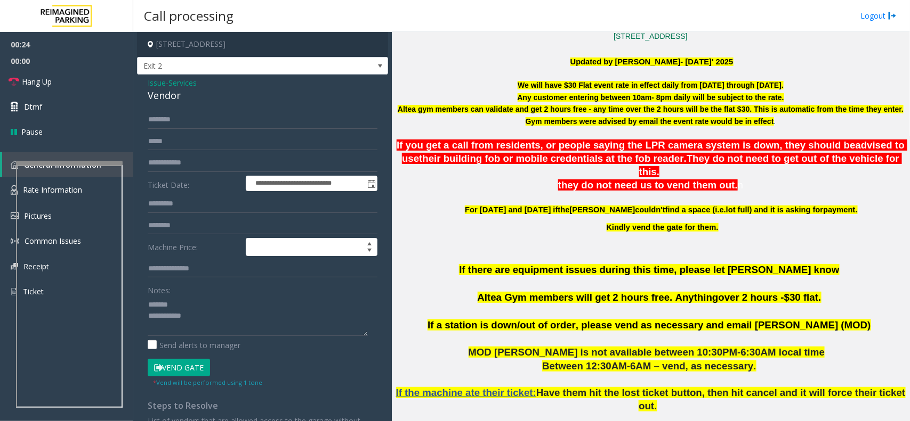
click at [172, 97] on div "Vendor" at bounding box center [263, 95] width 230 height 14
copy div "Vendor"
click at [197, 299] on textarea at bounding box center [258, 316] width 220 height 40
paste textarea "******"
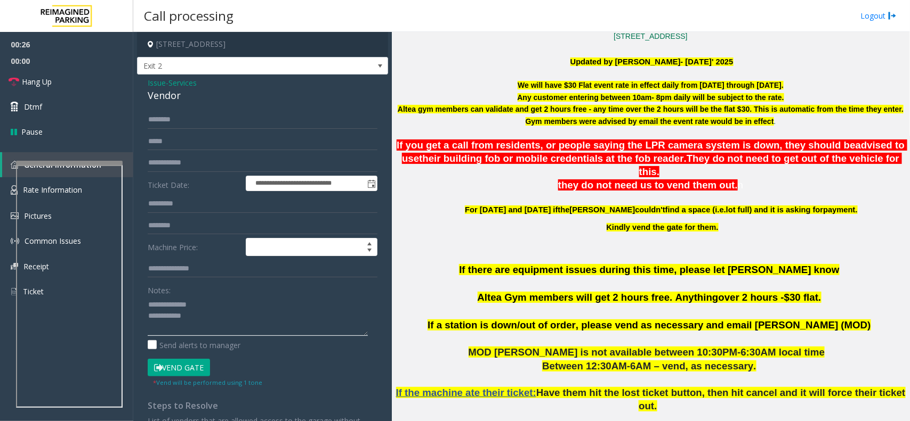
click at [224, 332] on textarea at bounding box center [258, 316] width 220 height 40
type textarea "**********"
click at [728, 150] on span "If you get a call from residents, or people saying the LPR camera system is dow…" at bounding box center [625, 145] width 458 height 11
click at [669, 192] on p at bounding box center [650, 198] width 510 height 12
drag, startPoint x: 440, startPoint y: 109, endPoint x: 405, endPoint y: 110, distance: 34.1
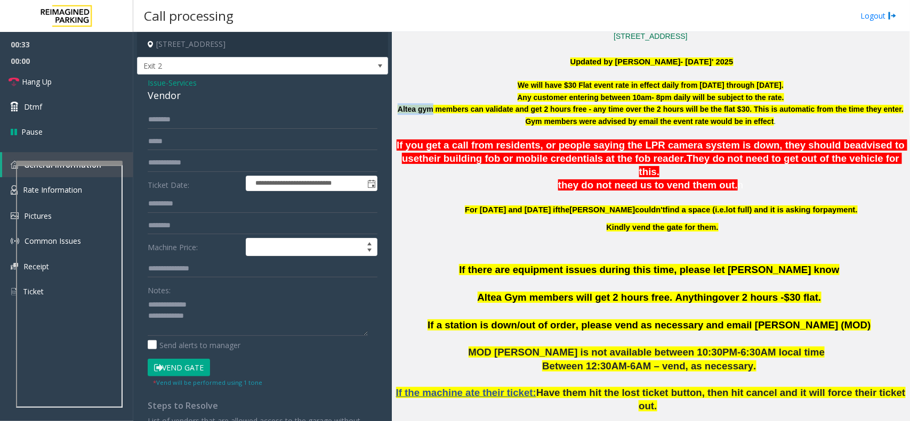
click at [405, 110] on font "Altea gym members can validate and get 2 hours free - any time over the 2 hours…" at bounding box center [650, 115] width 506 height 20
copy font "Altea gym"
click at [184, 164] on input "text" at bounding box center [263, 163] width 230 height 18
type input "*"
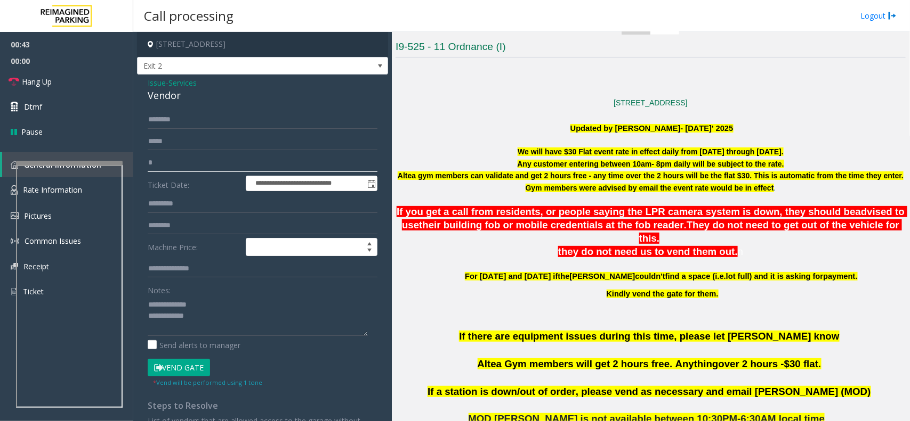
scroll to position [200, 0]
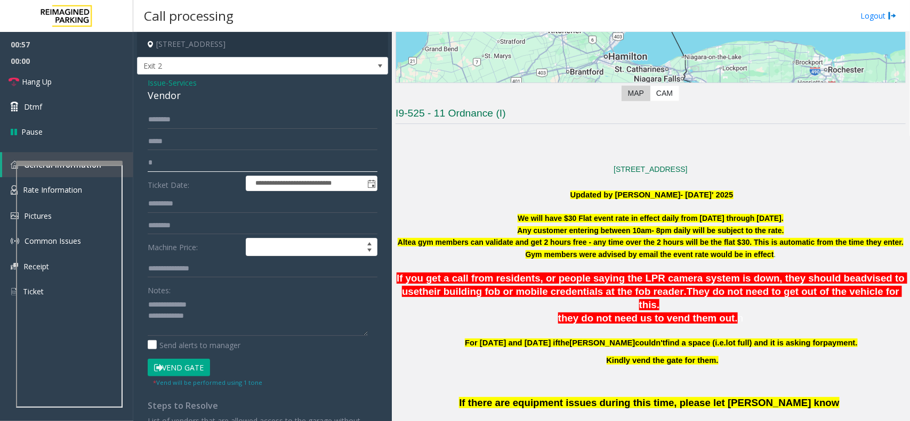
click at [161, 158] on input "*" at bounding box center [263, 163] width 230 height 18
click at [204, 118] on input "text" at bounding box center [263, 120] width 230 height 18
click at [224, 320] on textarea at bounding box center [258, 316] width 220 height 40
paste textarea "**********"
type textarea "**********"
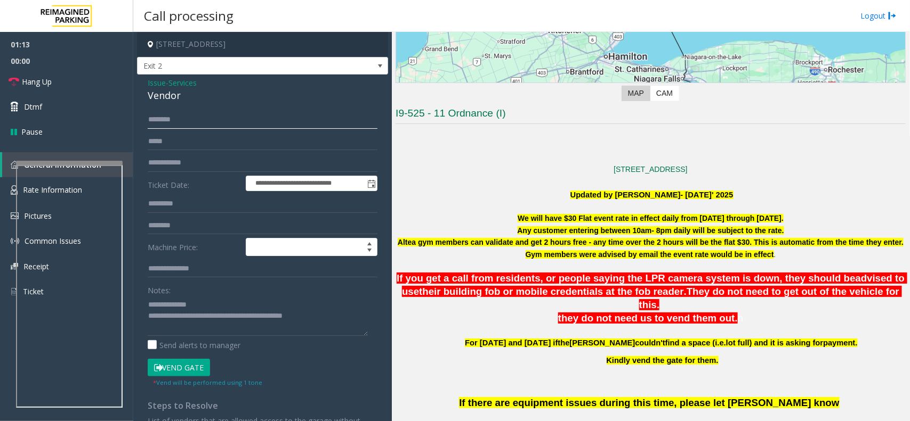
click at [190, 123] on input "text" at bounding box center [263, 120] width 230 height 18
type input "*****"
drag, startPoint x: 531, startPoint y: 233, endPoint x: 602, endPoint y: 232, distance: 70.9
click at [606, 232] on font "Any customer entering between 10am- 8pm daily will be subject to the rate." at bounding box center [650, 230] width 266 height 9
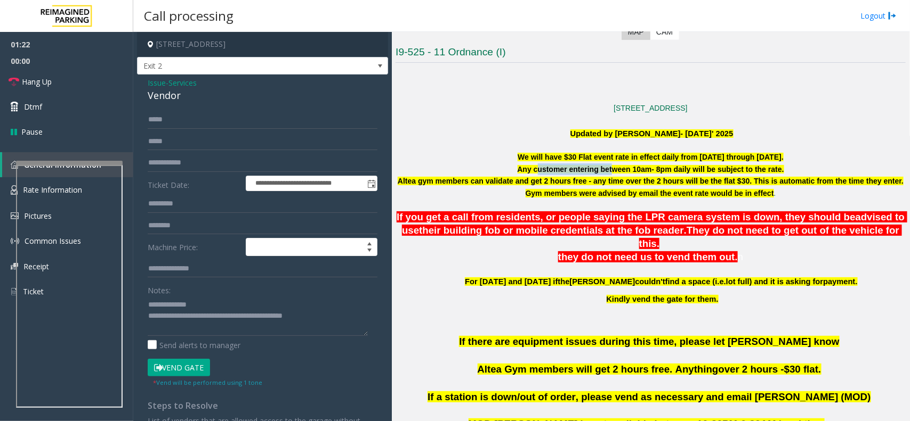
scroll to position [333, 0]
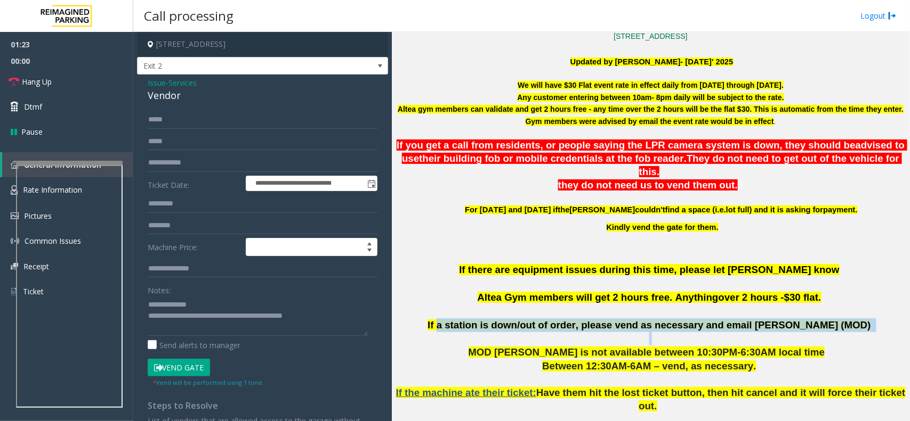
drag, startPoint x: 488, startPoint y: 310, endPoint x: 696, endPoint y: 329, distance: 209.8
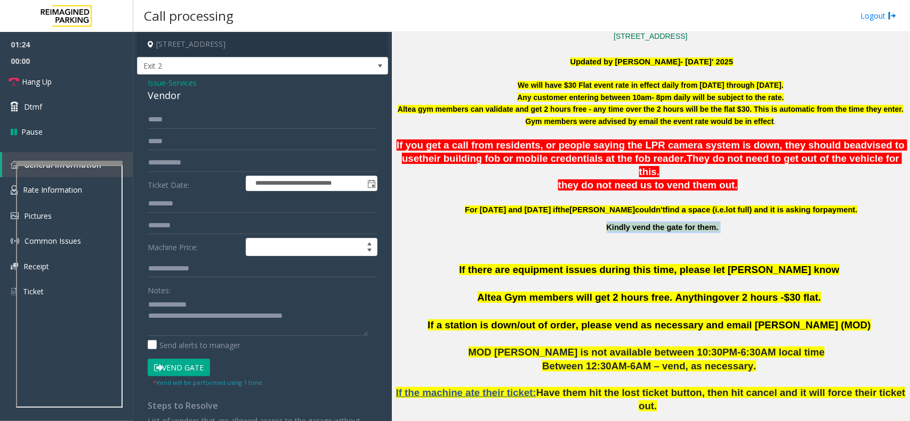
drag, startPoint x: 587, startPoint y: 208, endPoint x: 712, endPoint y: 206, distance: 125.8
click at [182, 368] on button "Vend Gate" at bounding box center [179, 368] width 62 height 18
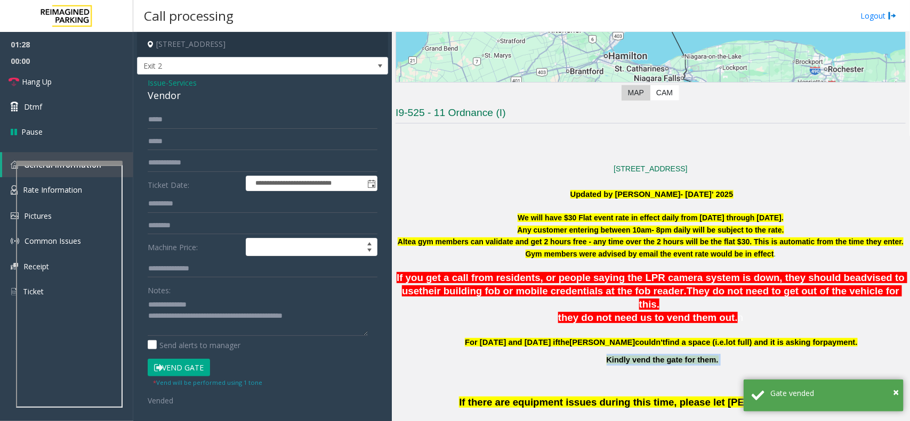
scroll to position [200, 0]
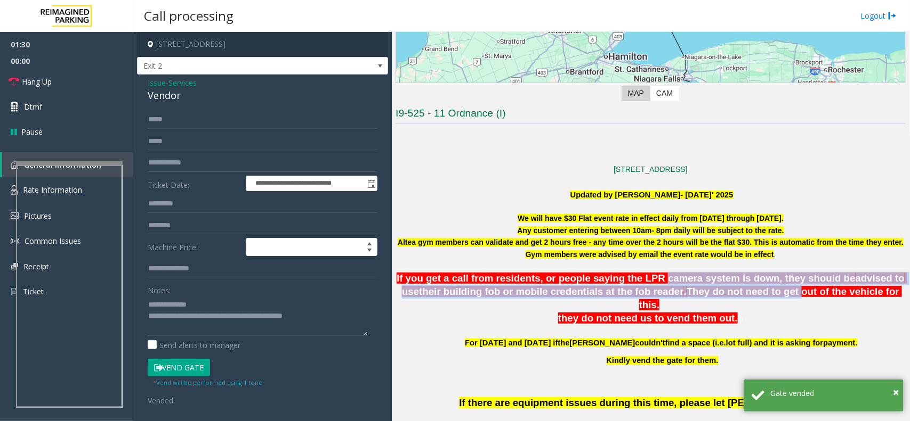
drag, startPoint x: 716, startPoint y: 286, endPoint x: 771, endPoint y: 293, distance: 55.9
click at [758, 289] on span "If you get a call from residents, or people saying the LPR camera system is dow…" at bounding box center [651, 292] width 510 height 38
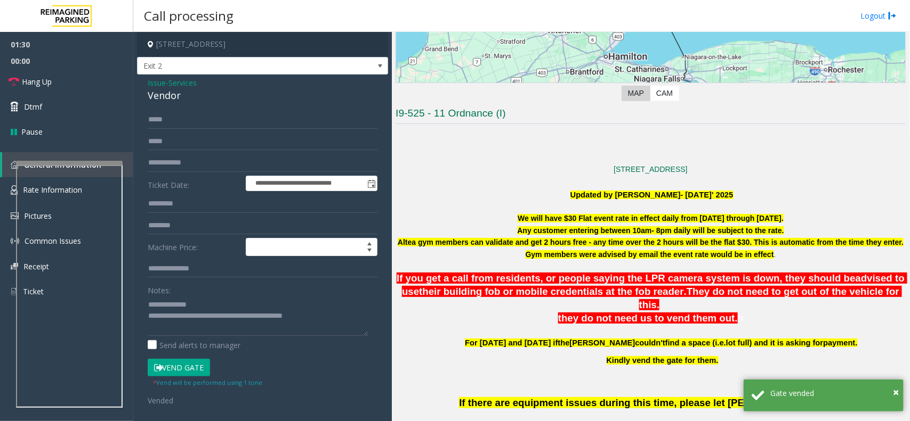
click at [818, 326] on p at bounding box center [650, 332] width 510 height 12
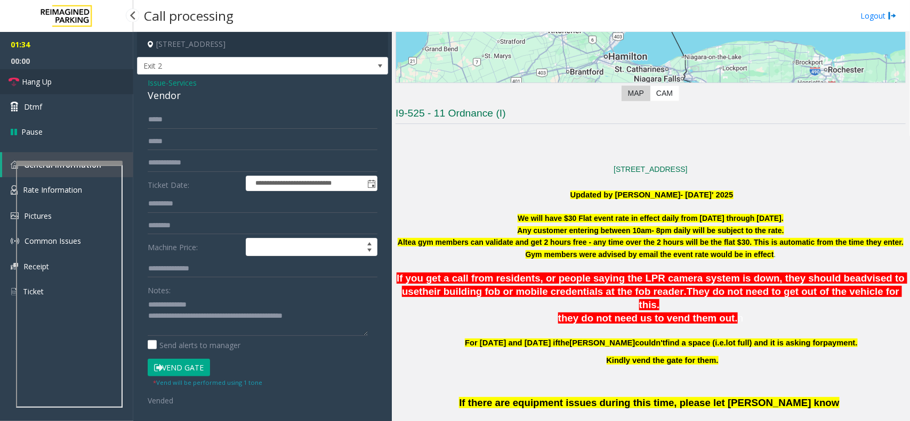
drag, startPoint x: 38, startPoint y: 82, endPoint x: 55, endPoint y: 88, distance: 18.2
click at [38, 82] on span "Hang Up" at bounding box center [37, 81] width 30 height 11
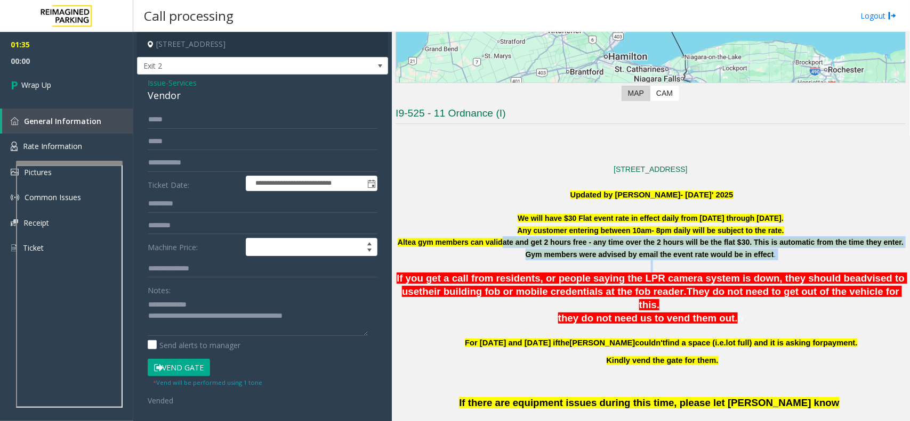
drag, startPoint x: 664, startPoint y: 262, endPoint x: 710, endPoint y: 263, distance: 45.3
click at [552, 263] on p at bounding box center [650, 267] width 510 height 12
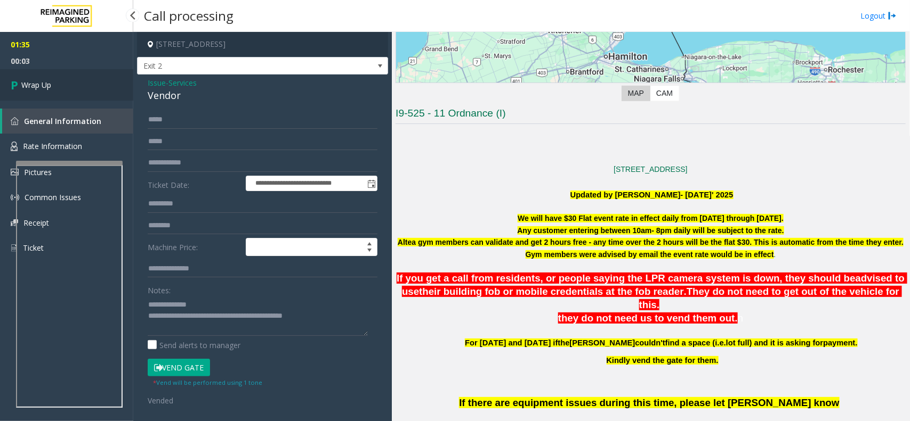
click at [72, 78] on link "Wrap Up" at bounding box center [66, 84] width 133 height 31
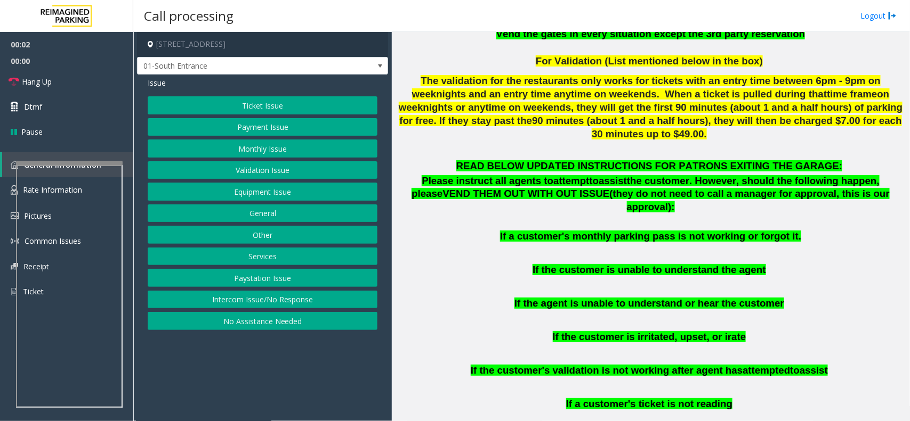
scroll to position [799, 0]
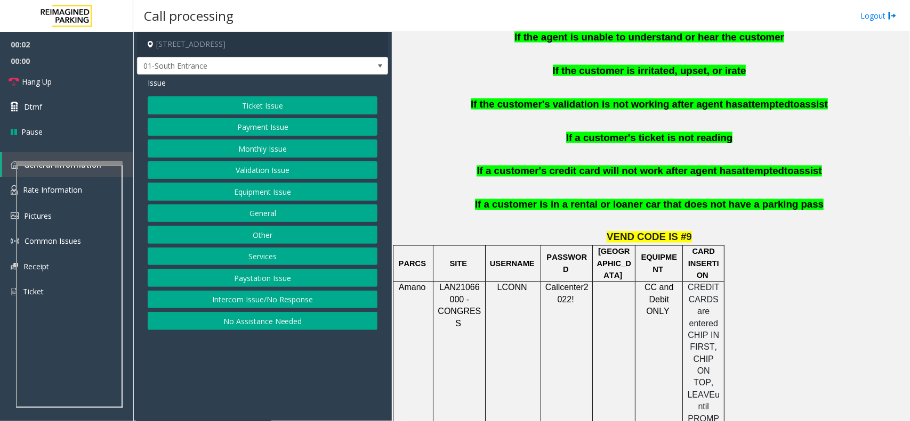
click at [456, 283] on span "LAN21066000 - CONGRESS" at bounding box center [458, 305] width 43 height 45
copy span "LAN21066000"
click at [275, 301] on button "Intercom Issue/No Response" at bounding box center [263, 300] width 230 height 18
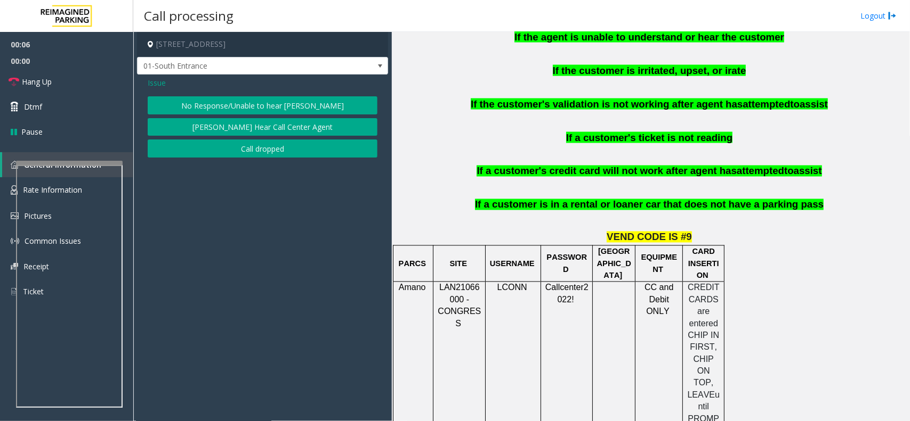
click at [238, 94] on div "Issue No Response/Unable to hear [PERSON_NAME] Cannot Hear Call Center Agent Ca…" at bounding box center [262, 119] width 251 height 88
click at [210, 98] on button "No Response/Unable to hear [PERSON_NAME]" at bounding box center [263, 105] width 230 height 18
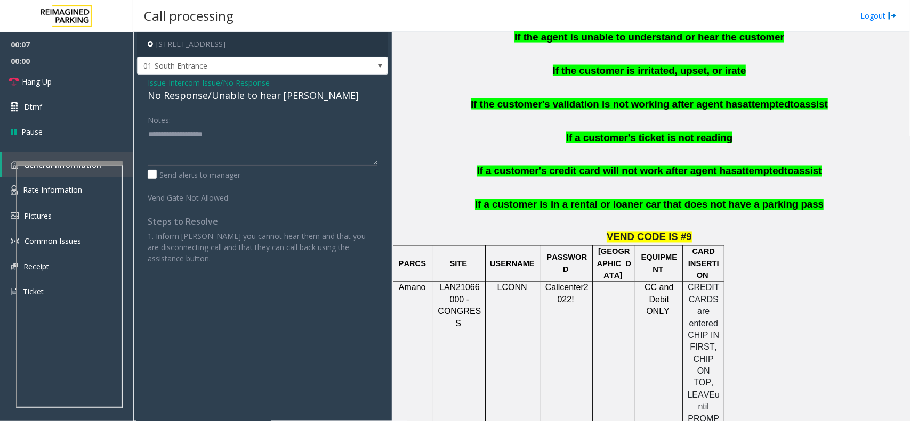
click at [211, 97] on div "No Response/Unable to hear [PERSON_NAME]" at bounding box center [263, 95] width 230 height 14
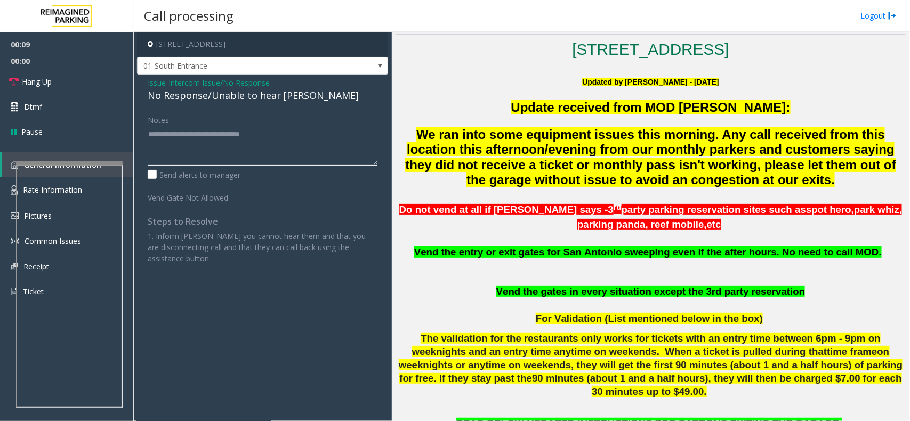
scroll to position [67, 0]
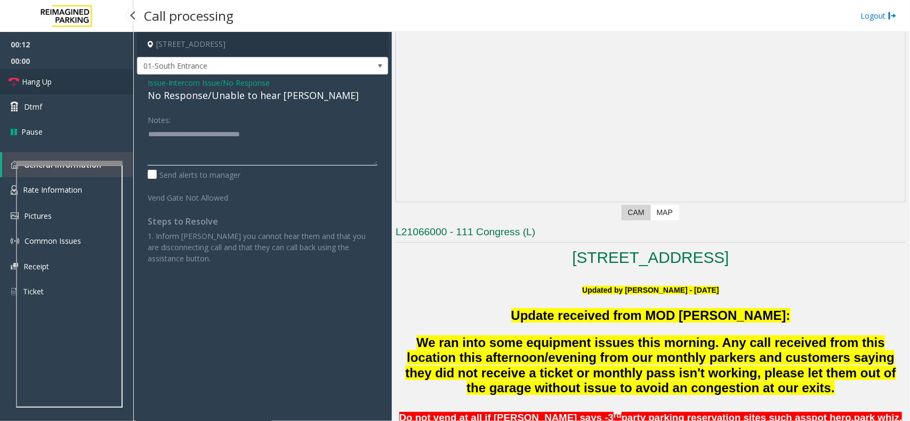
type textarea "**********"
click at [38, 77] on span "Hang Up" at bounding box center [37, 81] width 30 height 11
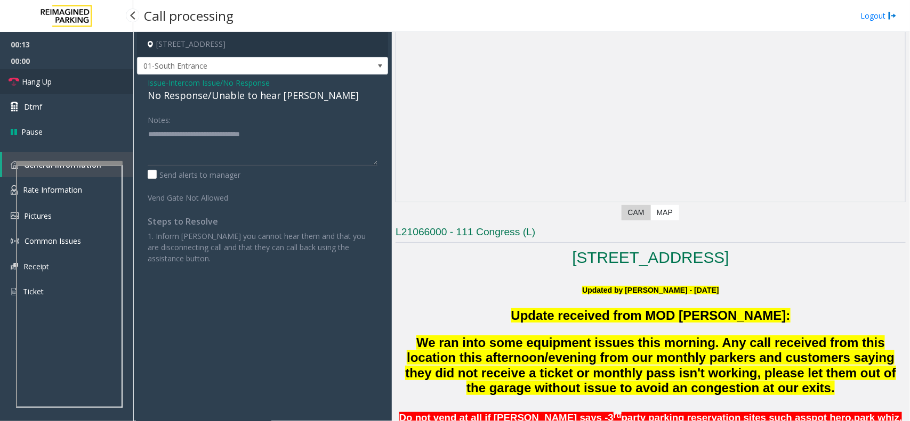
click at [38, 77] on span "Hang Up" at bounding box center [37, 81] width 30 height 11
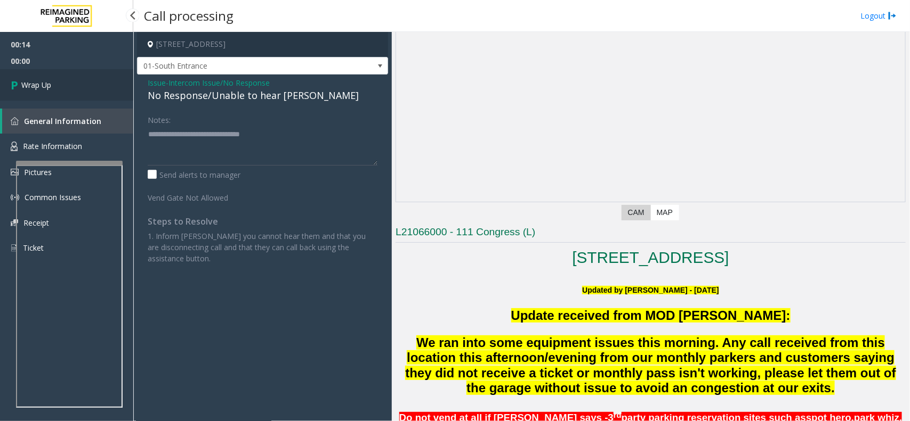
click at [27, 75] on link "Wrap Up" at bounding box center [66, 84] width 133 height 31
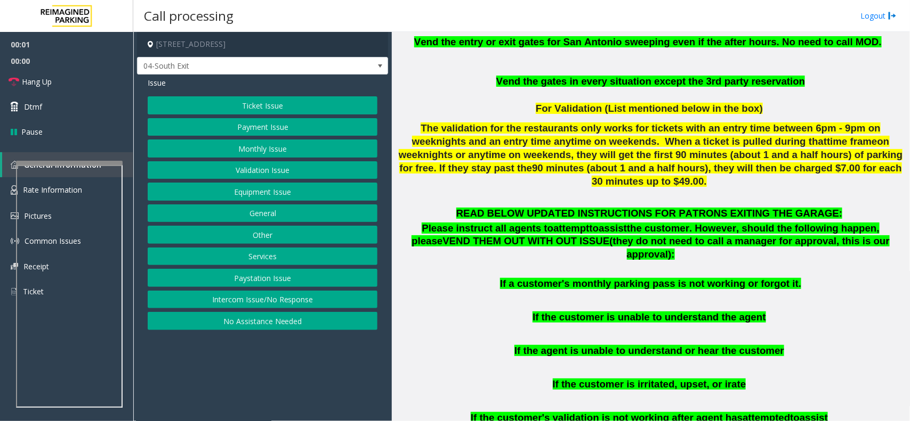
scroll to position [533, 0]
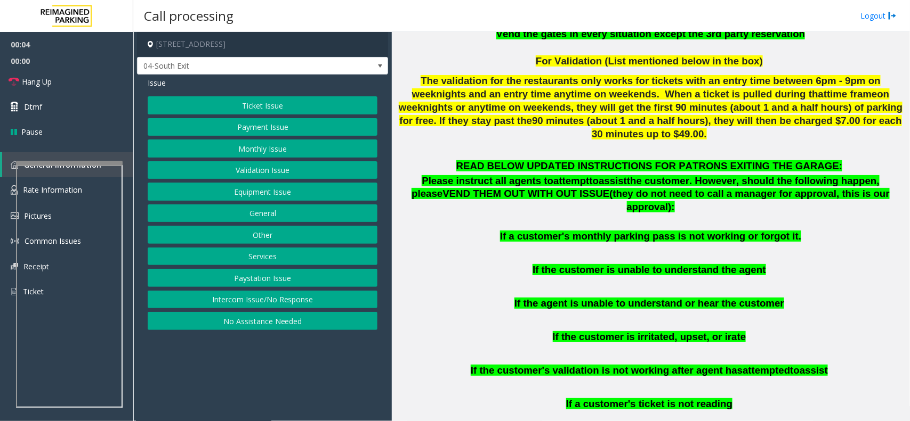
click at [244, 124] on button "Payment Issue" at bounding box center [263, 127] width 230 height 18
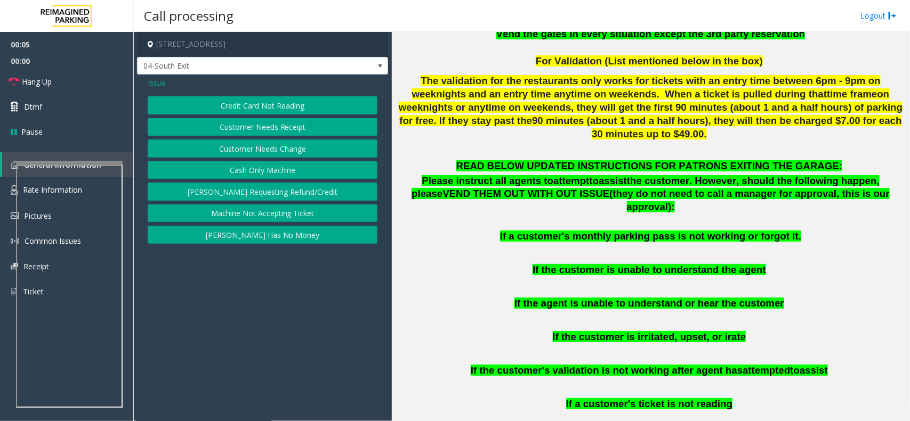
click at [262, 105] on button "Credit Card Not Reading" at bounding box center [263, 105] width 230 height 18
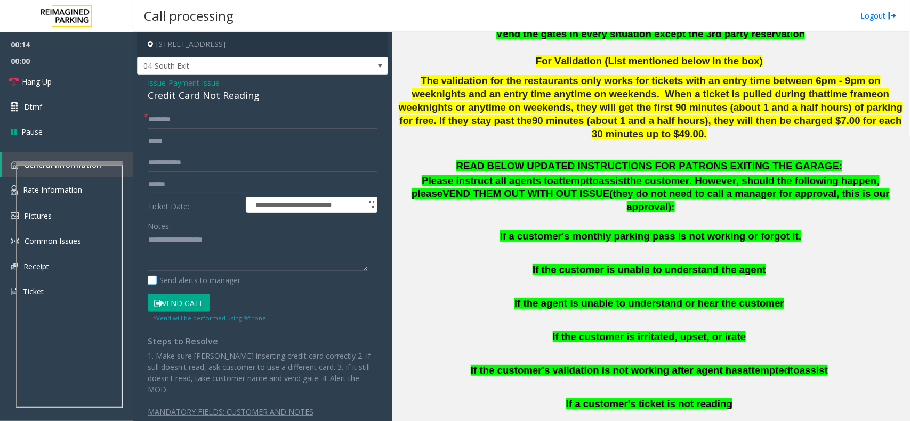
click at [223, 275] on label "Send alerts to manager" at bounding box center [194, 280] width 93 height 11
click at [224, 249] on textarea at bounding box center [258, 252] width 220 height 40
paste textarea "**********"
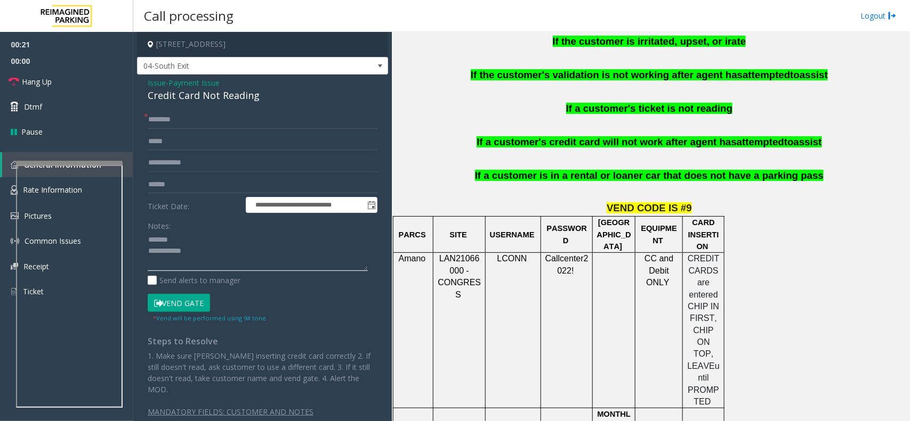
scroll to position [866, 0]
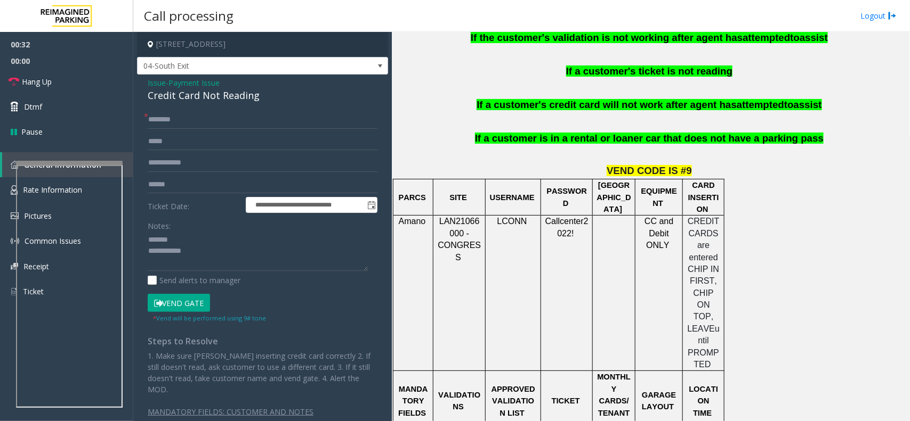
click at [203, 96] on div "Credit Card Not Reading" at bounding box center [263, 95] width 230 height 14
click at [453, 217] on span "LAN21066000 - CONGRESS" at bounding box center [458, 239] width 43 height 45
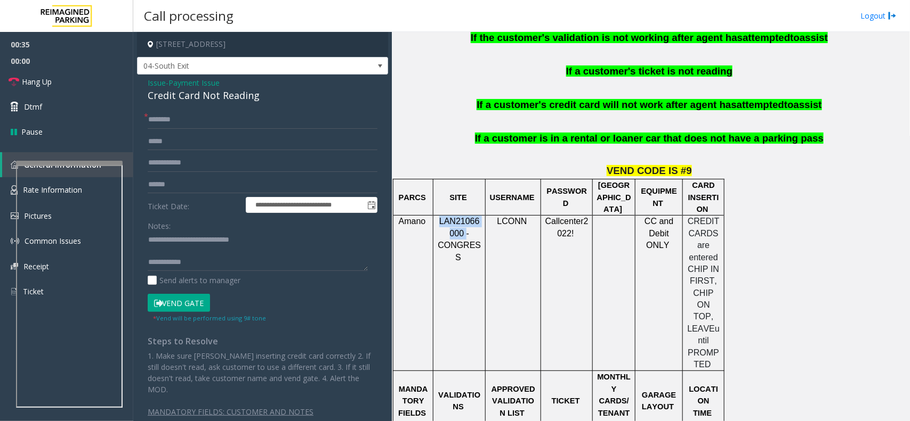
copy span "LAN21066000"
click at [169, 241] on textarea at bounding box center [258, 252] width 220 height 40
type textarea "**********"
click at [183, 188] on input "text" at bounding box center [263, 185] width 230 height 18
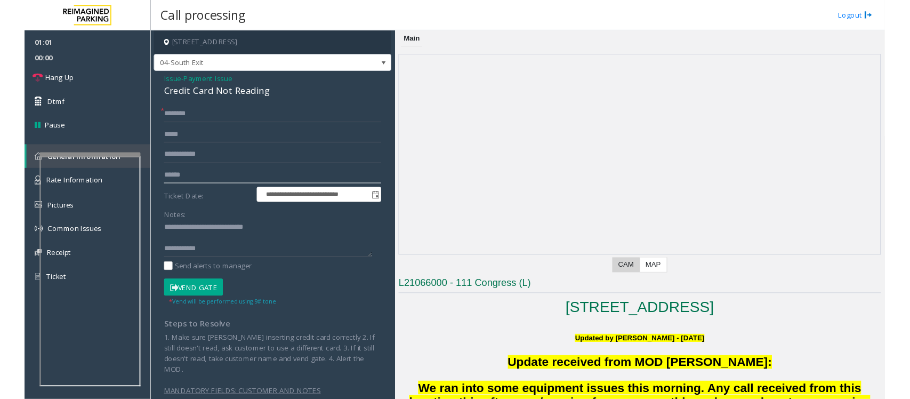
scroll to position [333, 0]
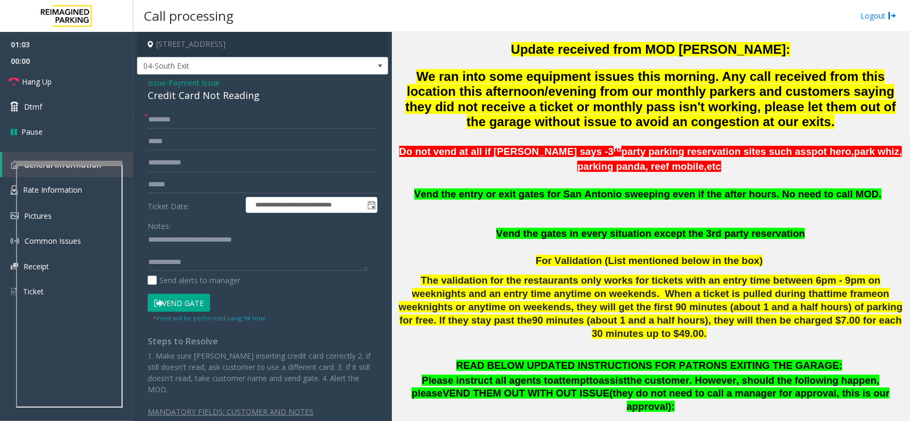
click at [190, 193] on form "**********" at bounding box center [263, 217] width 230 height 213
click at [192, 189] on input "text" at bounding box center [263, 185] width 230 height 18
type input "******"
click at [191, 112] on input "text" at bounding box center [263, 120] width 230 height 18
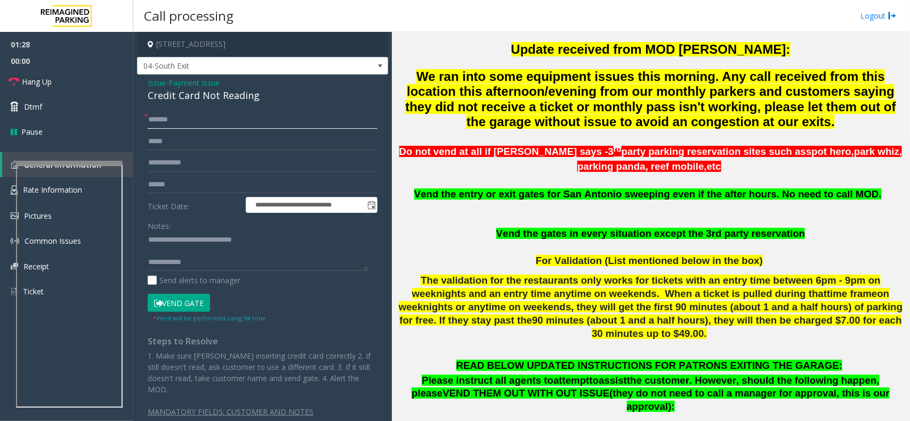
type input "*******"
click at [193, 303] on button "Vend Gate" at bounding box center [179, 303] width 62 height 18
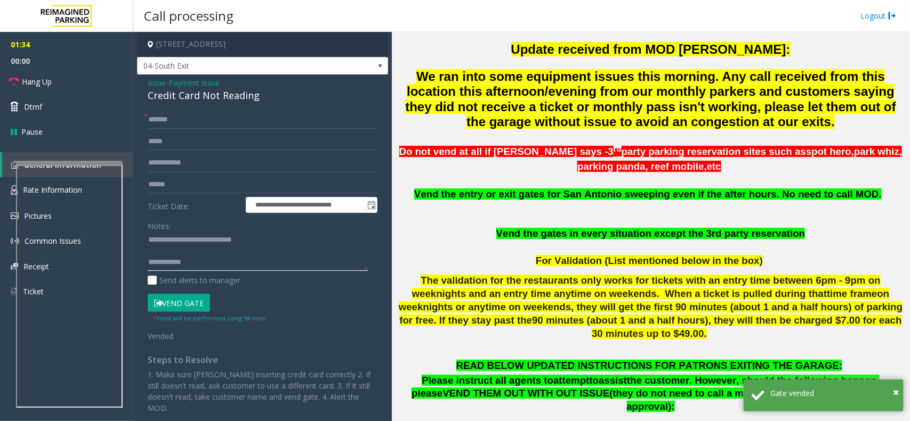
click at [270, 268] on textarea at bounding box center [258, 252] width 220 height 40
paste textarea "**********"
click at [243, 253] on textarea at bounding box center [258, 252] width 220 height 40
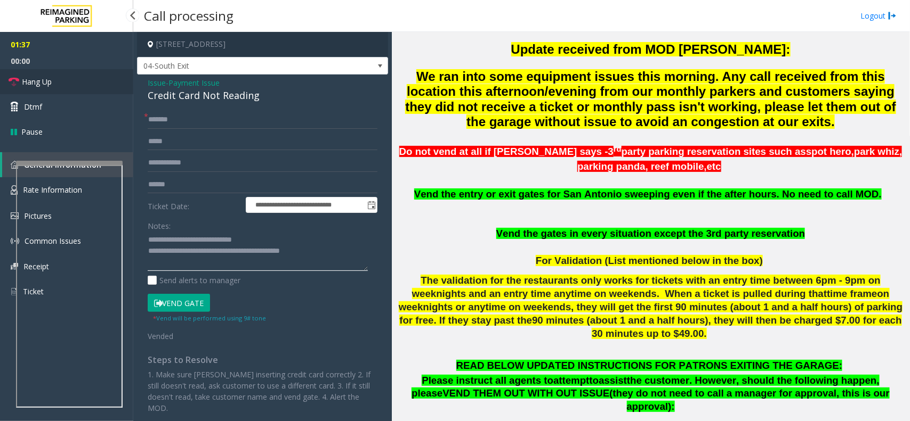
type textarea "**********"
click at [43, 75] on link "Hang Up" at bounding box center [66, 81] width 133 height 25
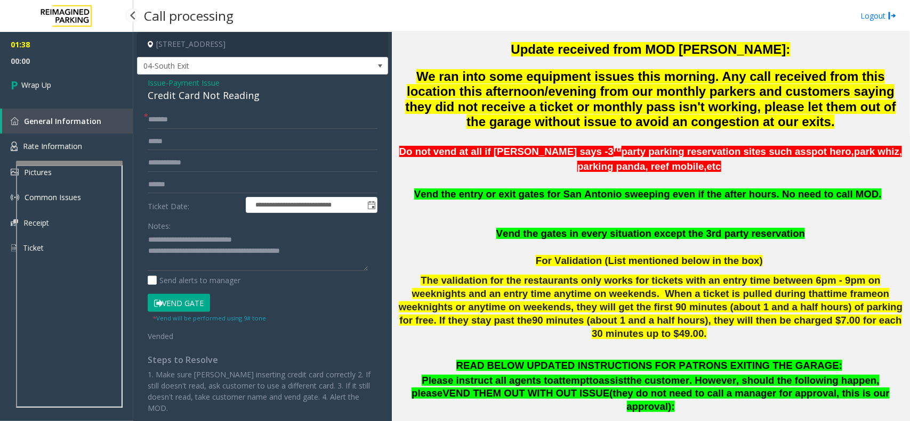
click at [43, 75] on link "Wrap Up" at bounding box center [66, 84] width 133 height 31
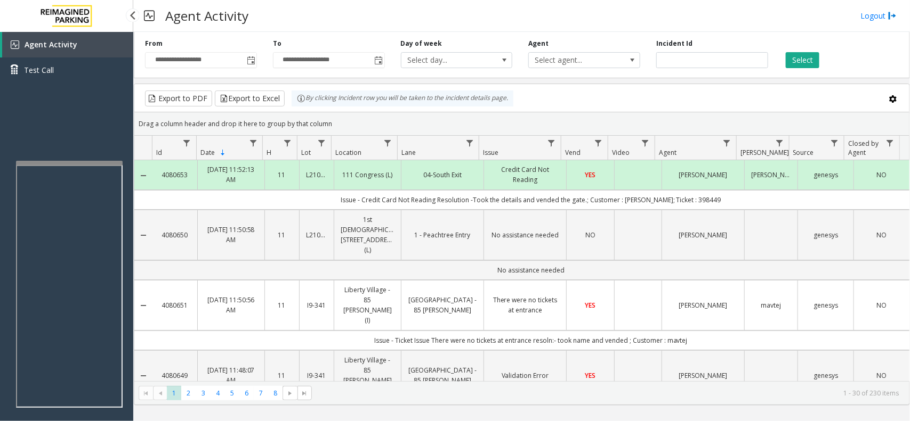
click at [23, 48] on link "Agent Activity" at bounding box center [67, 45] width 131 height 26
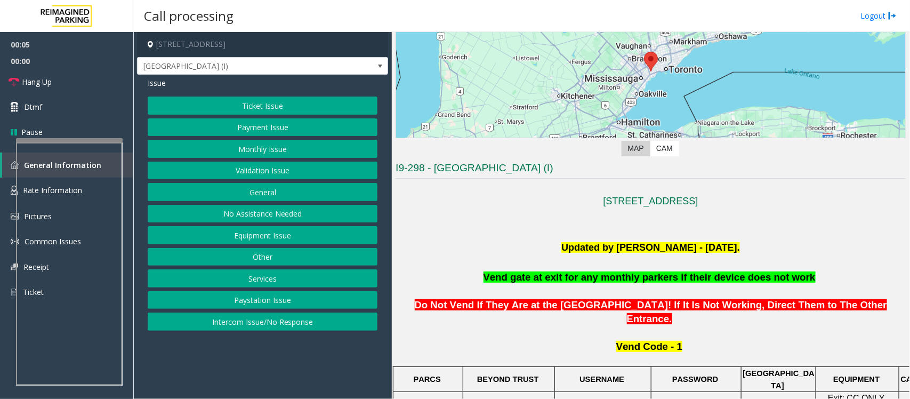
scroll to position [266, 0]
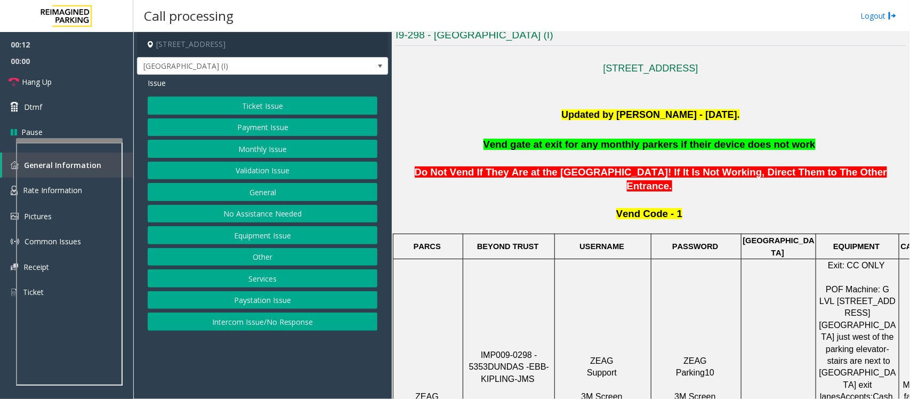
click at [259, 132] on button "Payment Issue" at bounding box center [263, 127] width 230 height 18
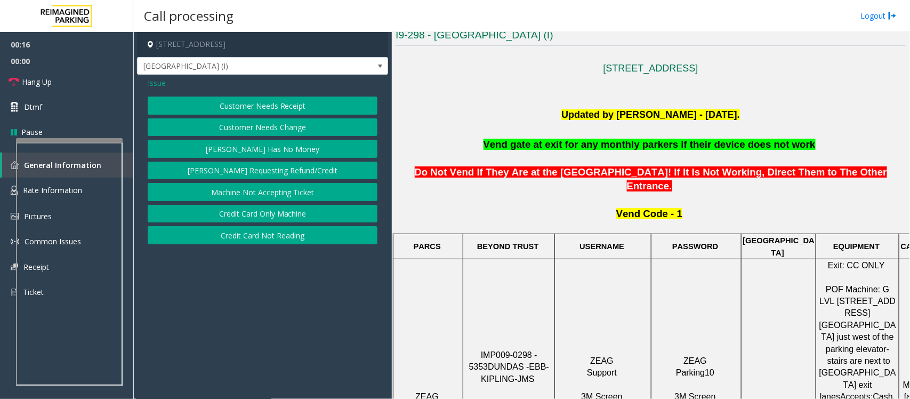
click at [282, 239] on button "Credit Card Not Reading" at bounding box center [263, 235] width 230 height 18
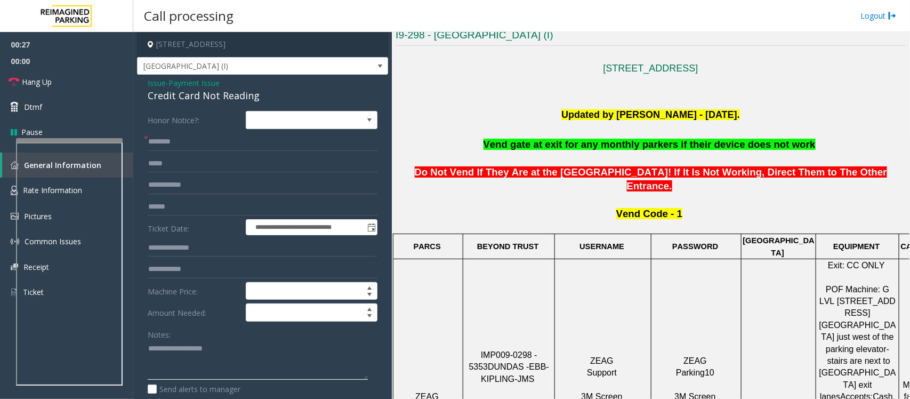
drag, startPoint x: 249, startPoint y: 376, endPoint x: 243, endPoint y: 362, distance: 14.6
click at [249, 376] on textarea at bounding box center [258, 360] width 220 height 40
paste textarea "**********"
click at [189, 97] on div "Credit Card Not Reading" at bounding box center [263, 95] width 230 height 14
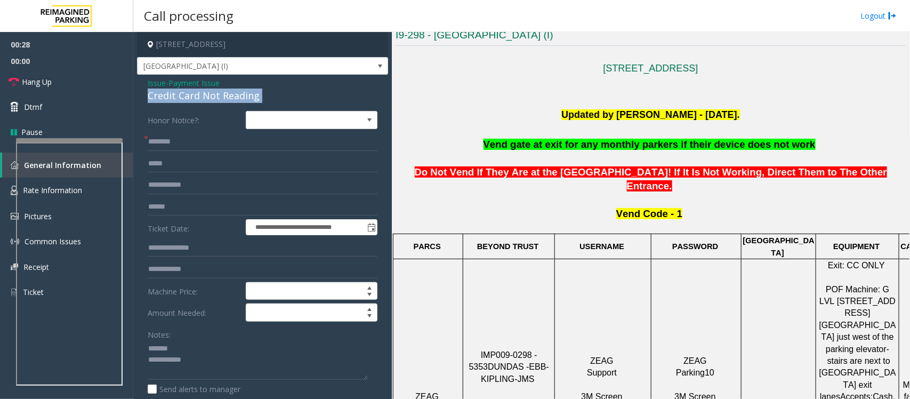
click at [189, 97] on div "Credit Card Not Reading" at bounding box center [263, 95] width 230 height 14
copy div "Credit Card Not Reading"
click at [202, 346] on textarea at bounding box center [258, 360] width 220 height 40
paste textarea "**********"
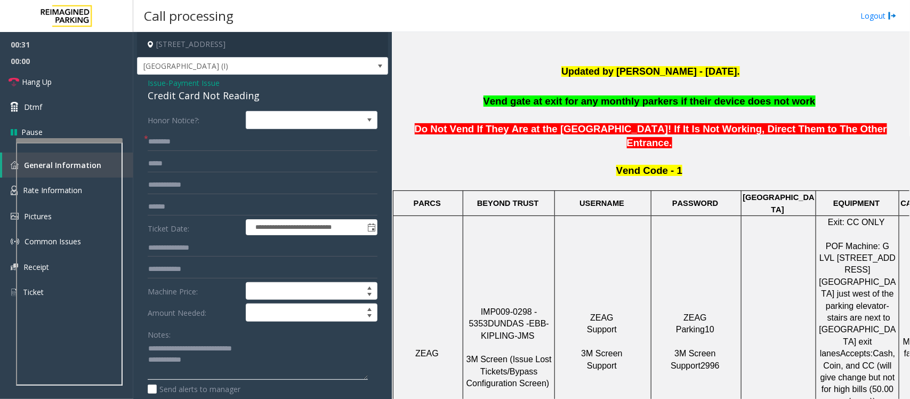
scroll to position [333, 0]
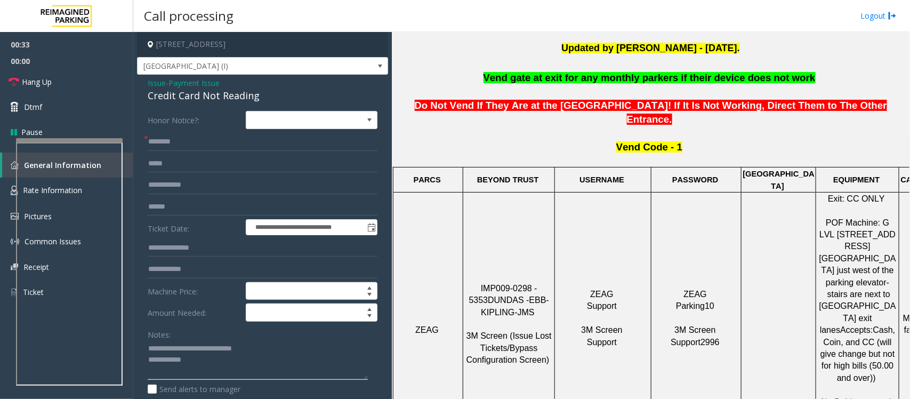
type textarea "**********"
drag, startPoint x: 544, startPoint y: 246, endPoint x: 467, endPoint y: 246, distance: 77.3
click at [467, 282] on p "IMP009-0298 - 5353 DUNDAS - EBB-KIPLING-JMS 3M Screen (Issue Lost Tickets/Bypas…" at bounding box center [509, 329] width 90 height 95
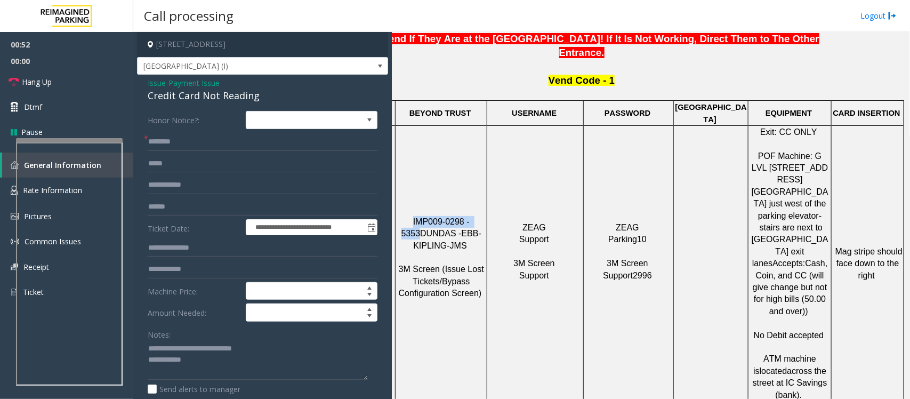
scroll to position [400, 0]
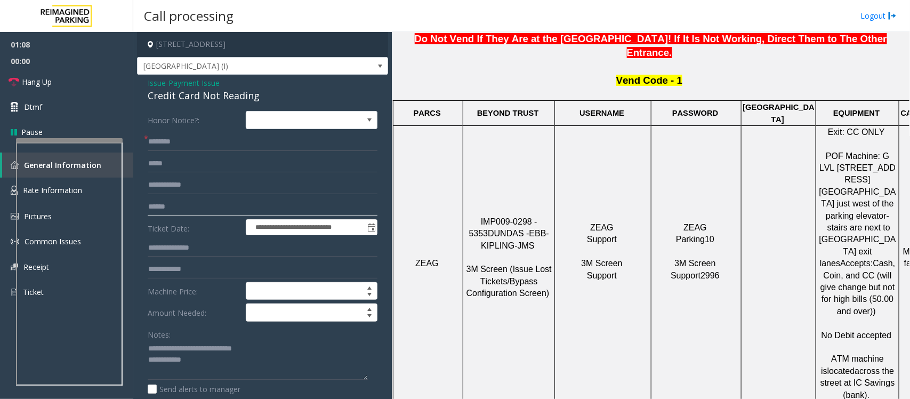
drag, startPoint x: 172, startPoint y: 214, endPoint x: 178, endPoint y: 214, distance: 6.4
click at [172, 214] on input "text" at bounding box center [263, 207] width 230 height 18
click at [163, 211] on input "text" at bounding box center [263, 207] width 230 height 18
type input "******"
click at [251, 135] on input "text" at bounding box center [263, 142] width 230 height 18
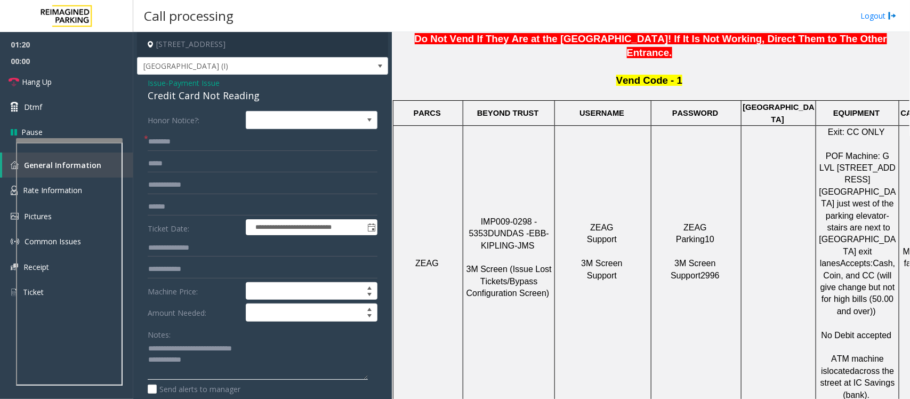
click at [216, 364] on textarea at bounding box center [258, 360] width 220 height 40
paste textarea "**********"
type textarea "**********"
click at [170, 135] on input "text" at bounding box center [263, 142] width 230 height 18
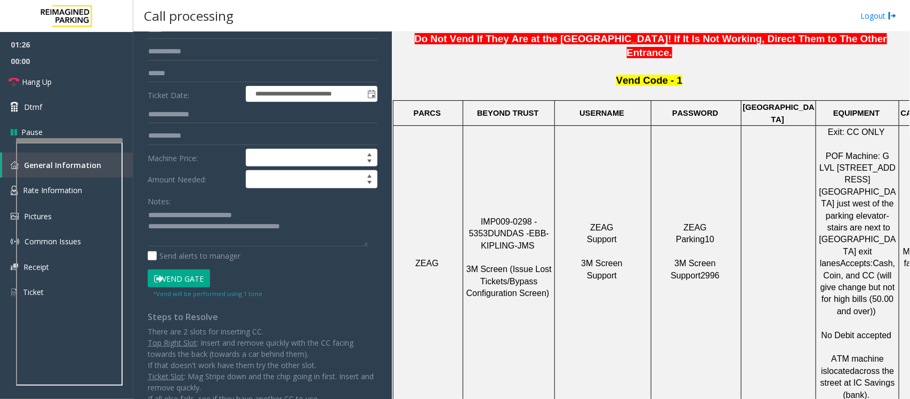
type input "**********"
click at [197, 271] on button "Vend Gate" at bounding box center [179, 278] width 62 height 18
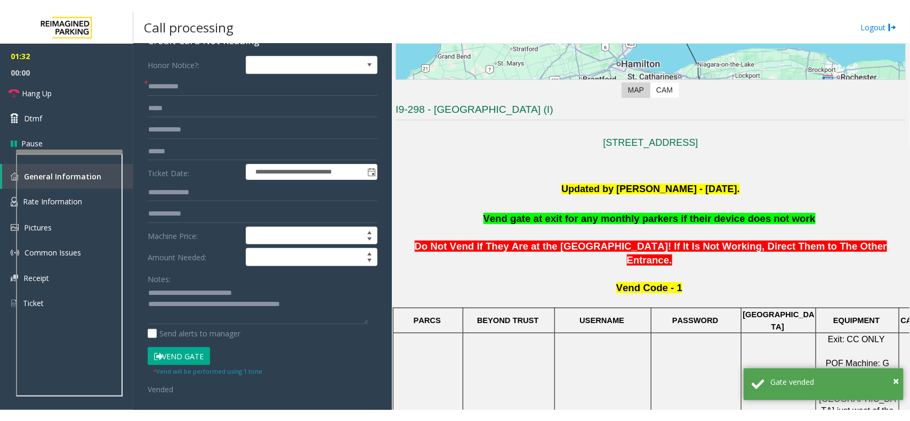
scroll to position [200, 0]
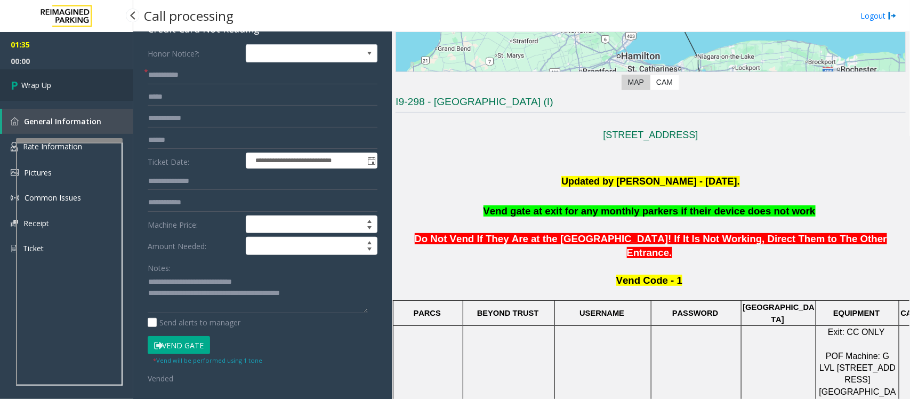
click at [112, 84] on link "Wrap Up" at bounding box center [66, 84] width 133 height 31
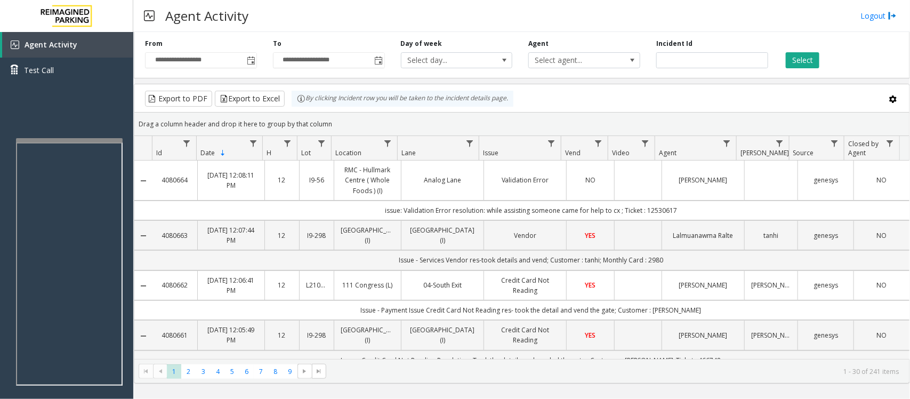
drag, startPoint x: 526, startPoint y: 19, endPoint x: 509, endPoint y: 17, distance: 16.7
click at [526, 19] on div "Agent Activity Logout" at bounding box center [521, 16] width 776 height 32
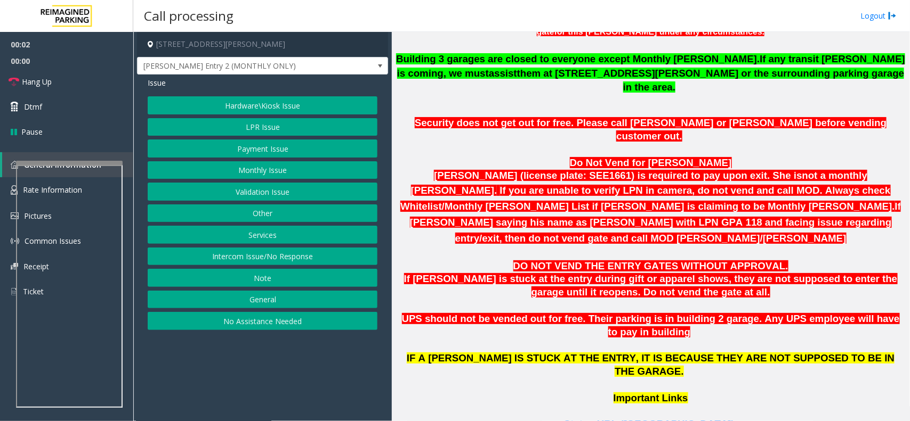
scroll to position [533, 0]
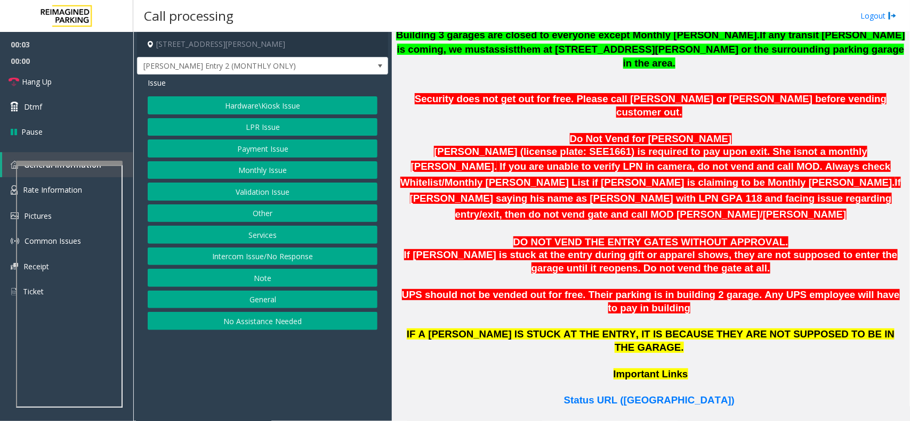
click at [672, 368] on p "Important Links" at bounding box center [650, 381] width 510 height 27
click at [670, 395] on span "Status URL ([GEOGRAPHIC_DATA])" at bounding box center [649, 400] width 170 height 11
click at [59, 78] on link "Hang Up" at bounding box center [66, 81] width 133 height 25
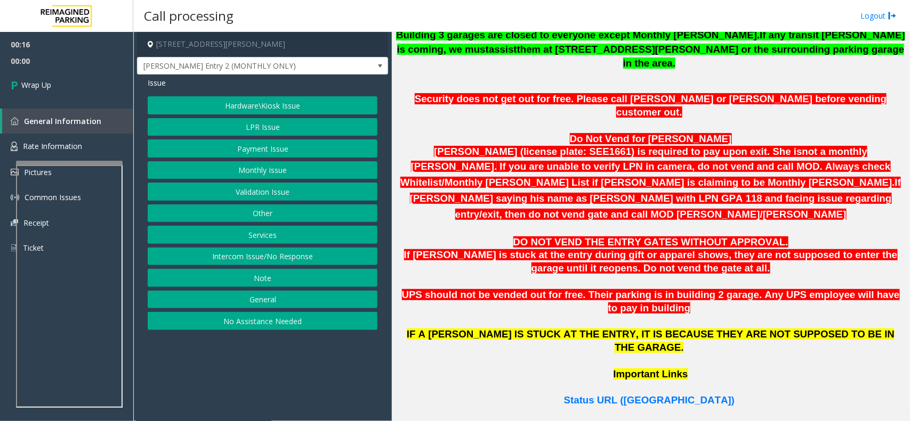
click at [216, 251] on button "Intercom Issue/No Response" at bounding box center [263, 257] width 230 height 18
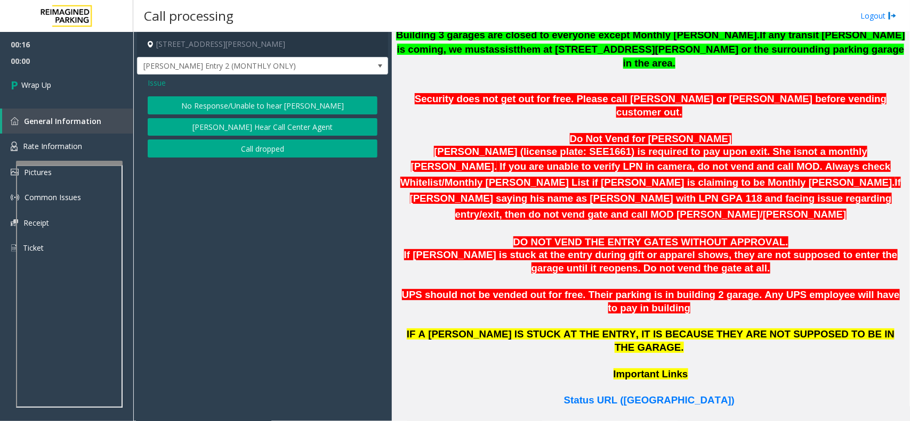
click at [232, 109] on button "No Response/Unable to hear [PERSON_NAME]" at bounding box center [263, 105] width 230 height 18
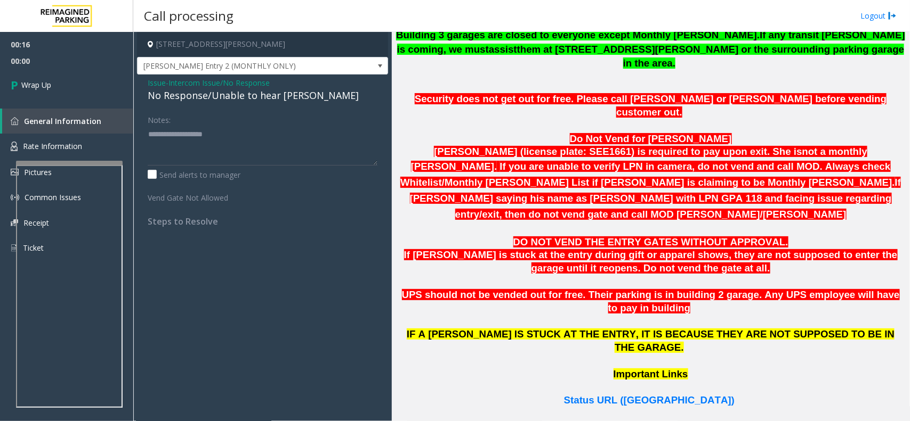
click at [230, 101] on div "No Response/Unable to hear [PERSON_NAME]" at bounding box center [263, 95] width 230 height 14
paste textarea "**********"
click at [230, 145] on textarea at bounding box center [263, 146] width 230 height 40
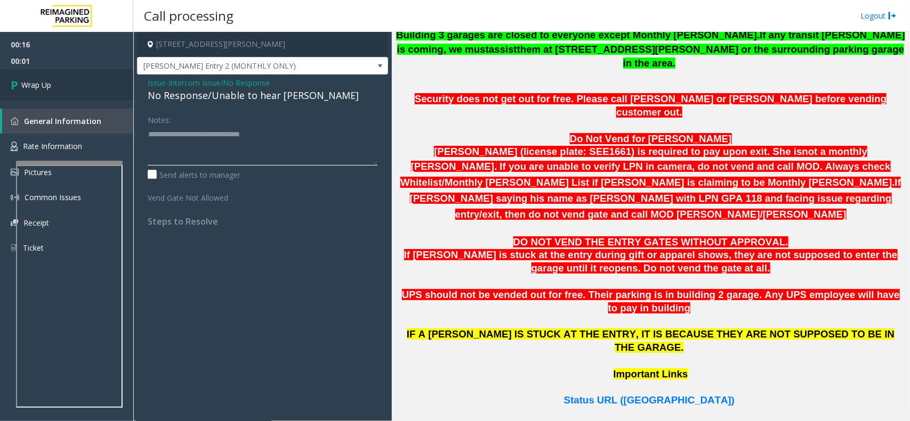
type textarea "**********"
click at [95, 75] on link "Wrap Up" at bounding box center [66, 84] width 133 height 31
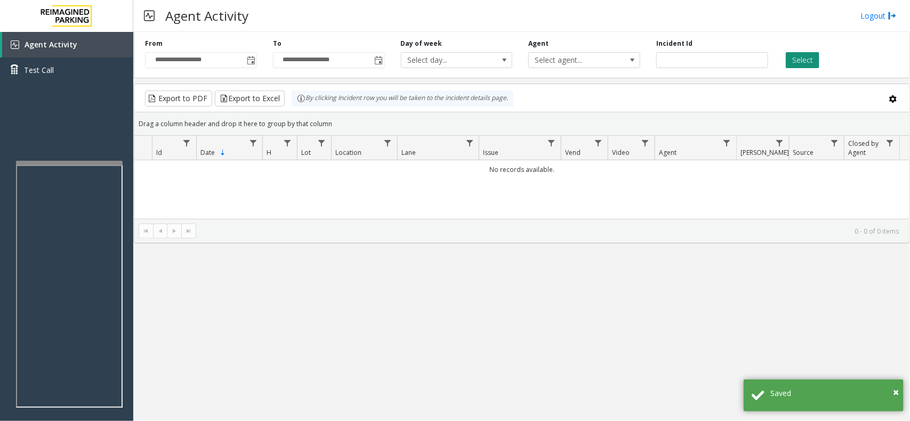
click at [802, 59] on button "Select" at bounding box center [802, 60] width 34 height 16
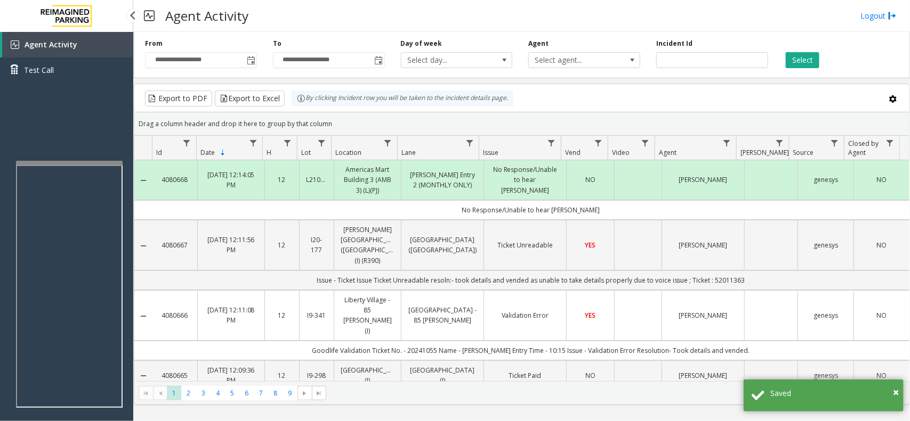
click at [55, 44] on span "Agent Activity" at bounding box center [51, 44] width 53 height 10
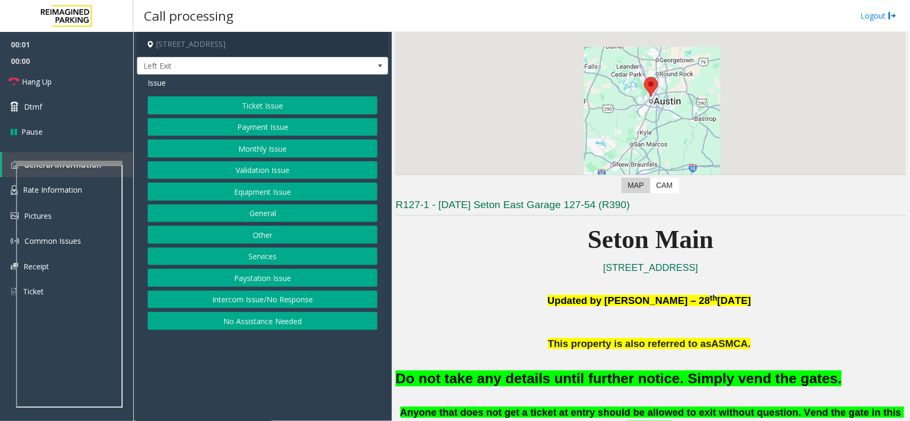
scroll to position [266, 0]
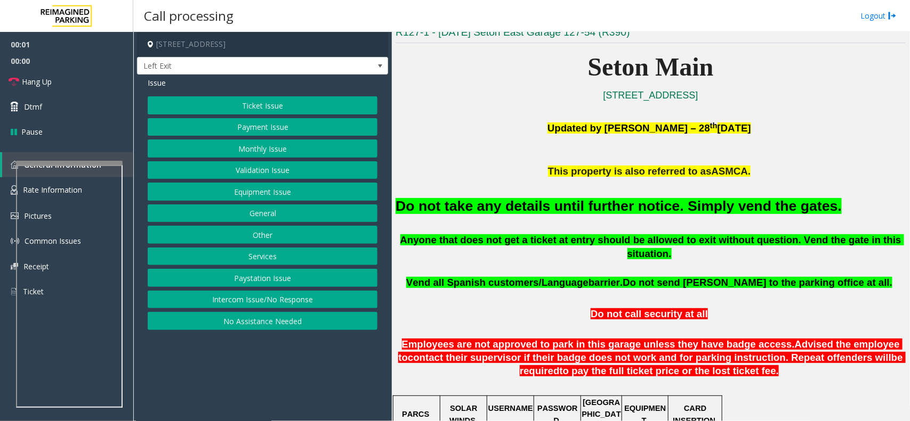
click at [591, 208] on font "Do not take any details until further notice. Simply vend the gates." at bounding box center [618, 206] width 446 height 16
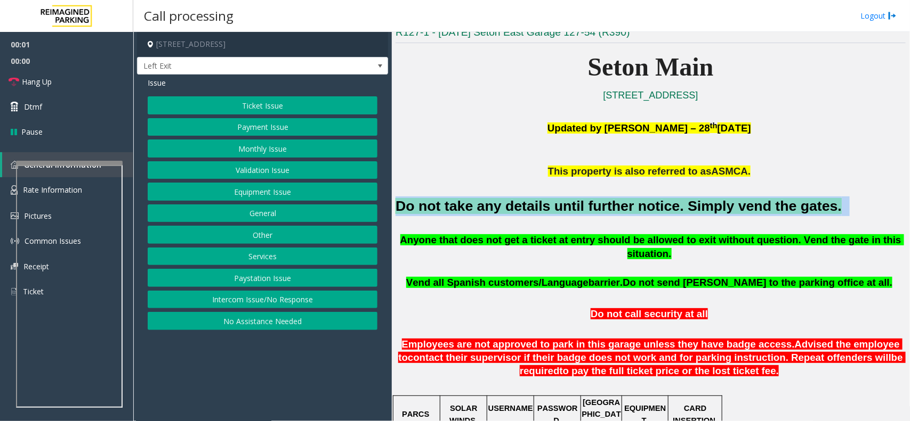
click at [591, 208] on font "Do not take any details until further notice. Simply vend the gates." at bounding box center [618, 206] width 446 height 16
click at [257, 193] on button "Equipment Issue" at bounding box center [263, 192] width 230 height 18
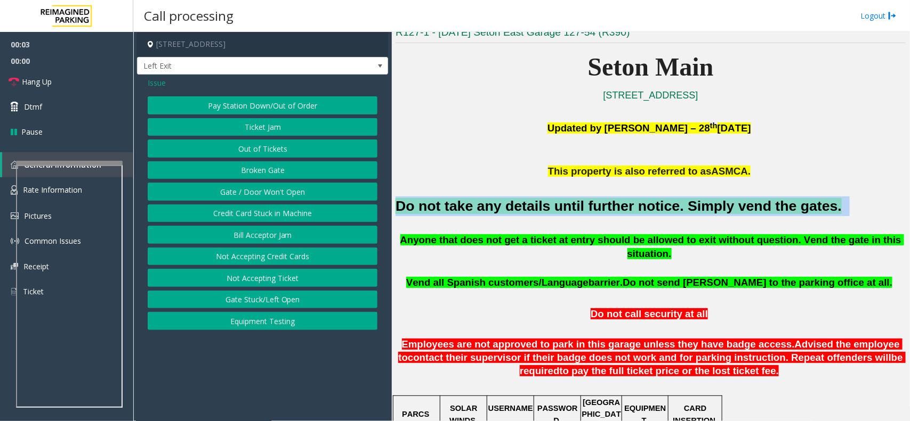
click at [257, 193] on button "Gate / Door Won't Open" at bounding box center [263, 192] width 230 height 18
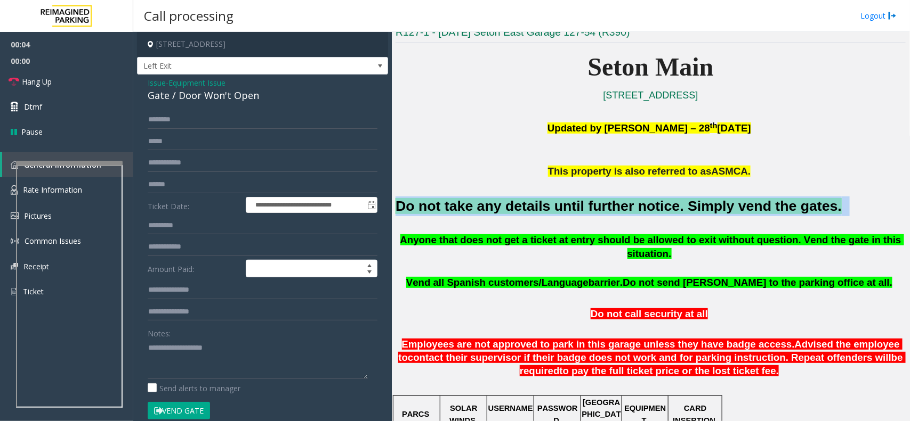
drag, startPoint x: 167, startPoint y: 406, endPoint x: 187, endPoint y: 392, distance: 24.8
click at [169, 398] on button "Vend Gate" at bounding box center [179, 411] width 62 height 18
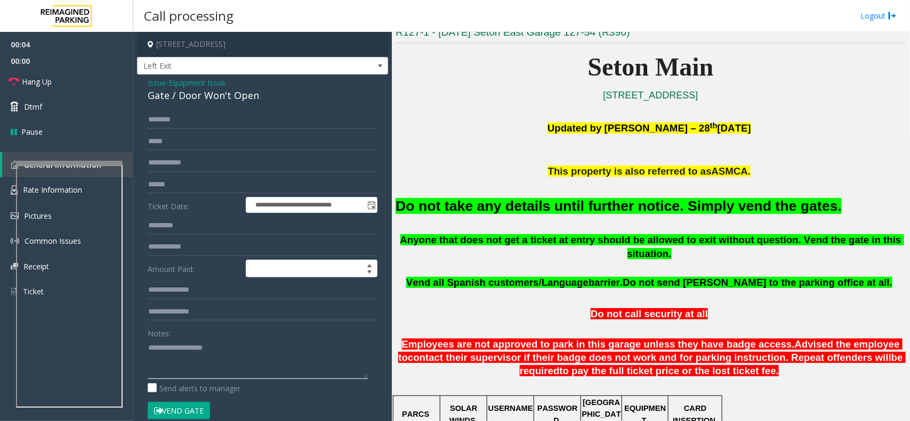
click at [203, 377] on textarea at bounding box center [258, 359] width 220 height 40
paste textarea "**********"
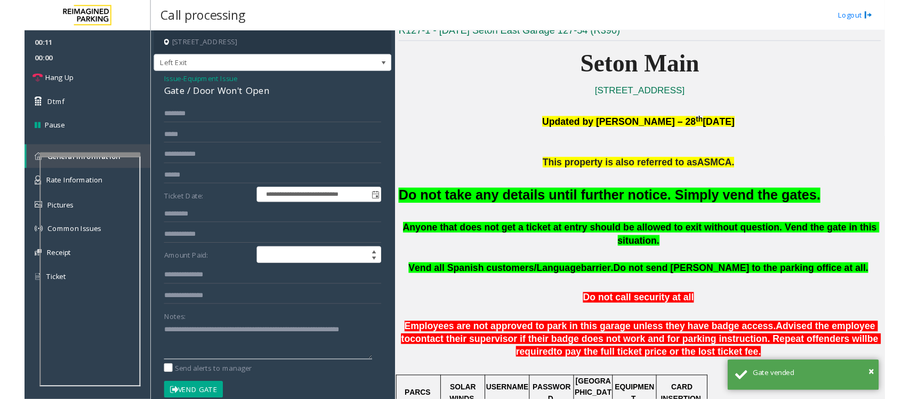
scroll to position [200, 0]
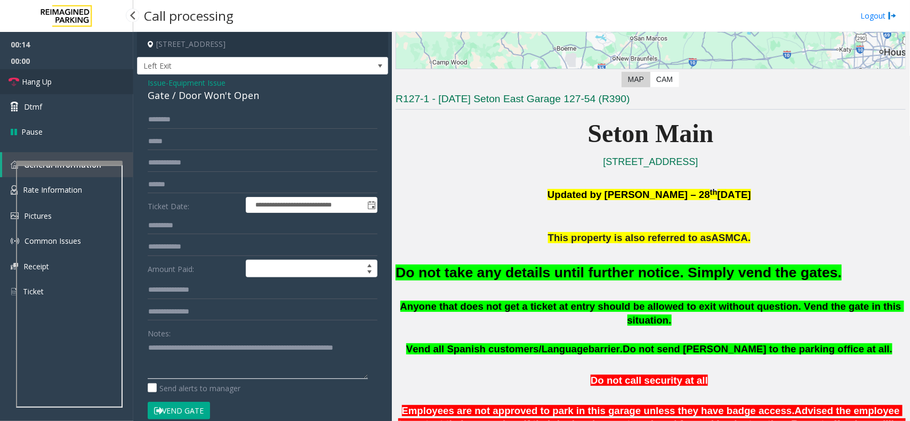
type textarea "**********"
click at [68, 80] on link "Hang Up" at bounding box center [66, 81] width 133 height 25
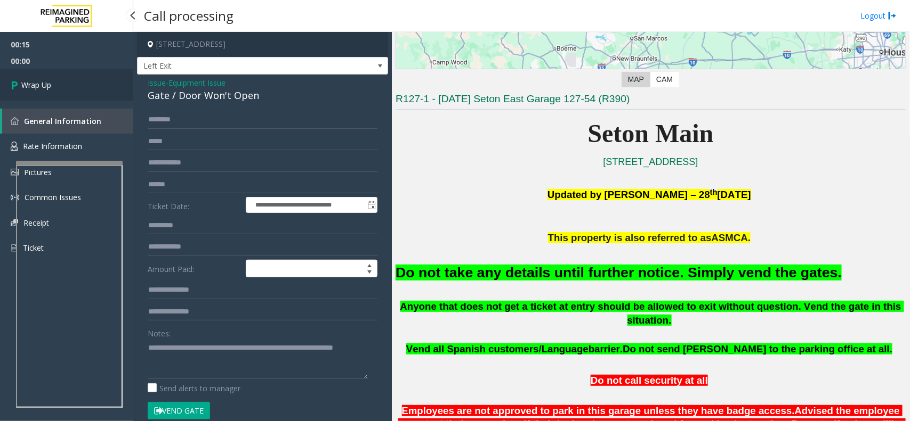
click at [68, 80] on link "Wrap Up" at bounding box center [66, 84] width 133 height 31
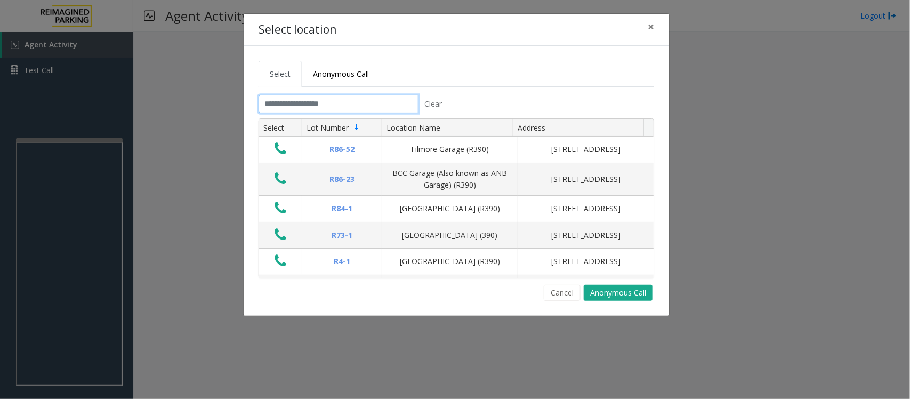
click at [307, 109] on input "text" at bounding box center [338, 104] width 160 height 18
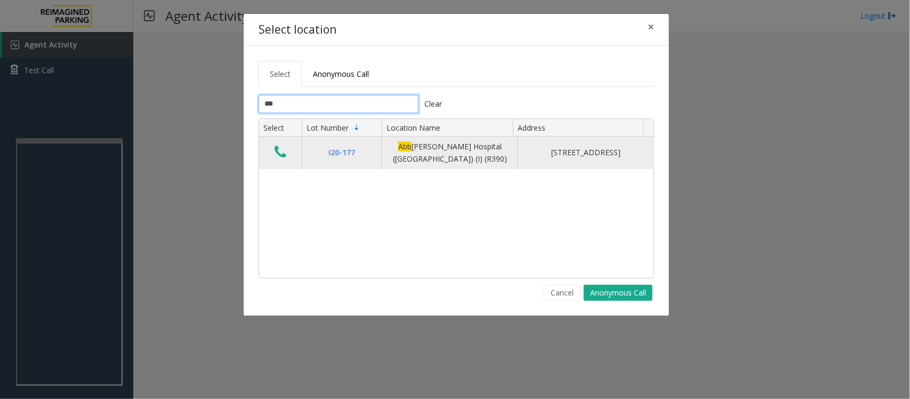
type input "***"
click at [277, 158] on icon "Data table" at bounding box center [280, 151] width 12 height 15
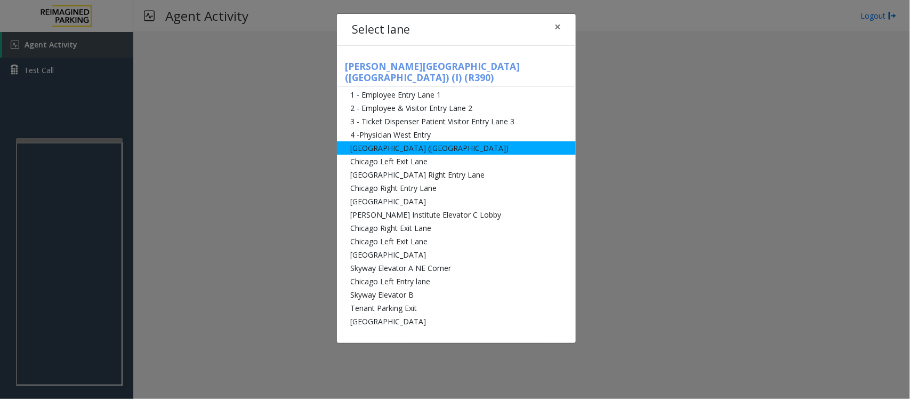
click at [435, 141] on li "[GEOGRAPHIC_DATA] ([GEOGRAPHIC_DATA])" at bounding box center [456, 147] width 239 height 13
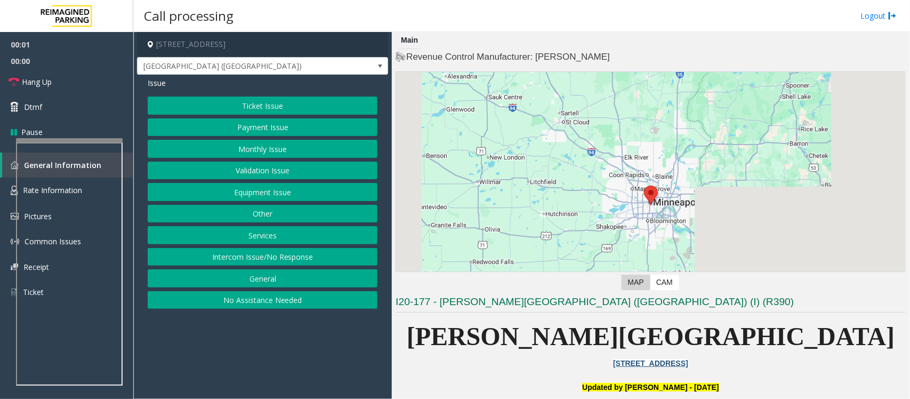
scroll to position [333, 0]
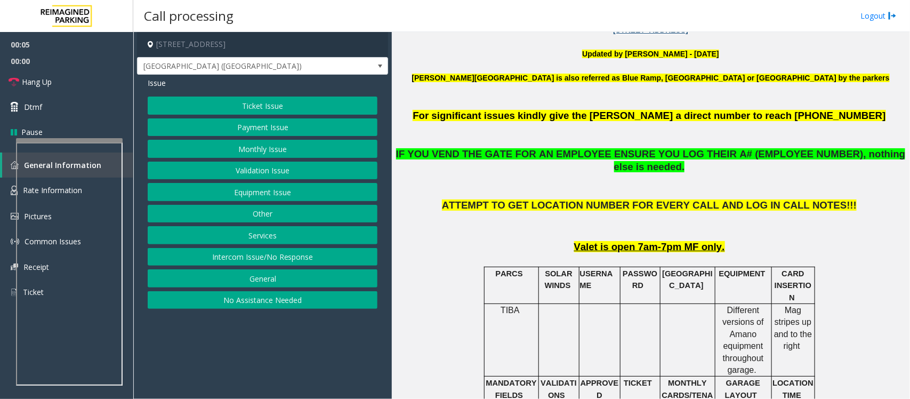
click at [262, 186] on button "Equipment Issue" at bounding box center [263, 192] width 230 height 18
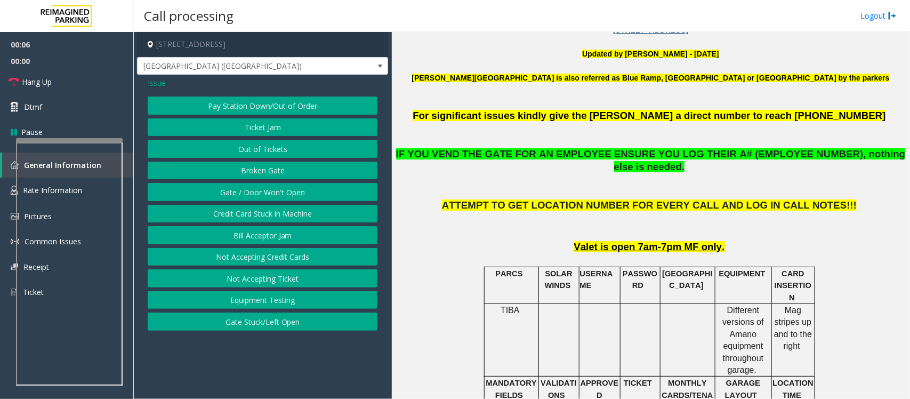
click at [257, 191] on button "Gate / Door Won't Open" at bounding box center [263, 192] width 230 height 18
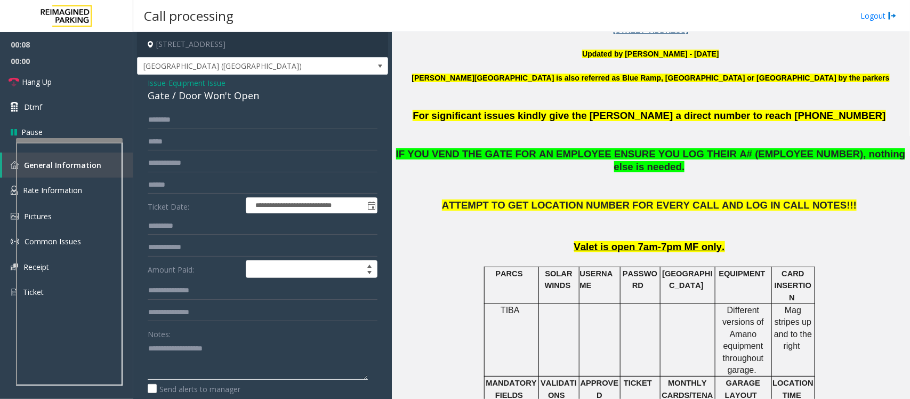
click at [193, 350] on textarea at bounding box center [258, 359] width 220 height 40
paste textarea "**********"
click at [193, 100] on div "Gate / Door Won't Open" at bounding box center [263, 95] width 230 height 14
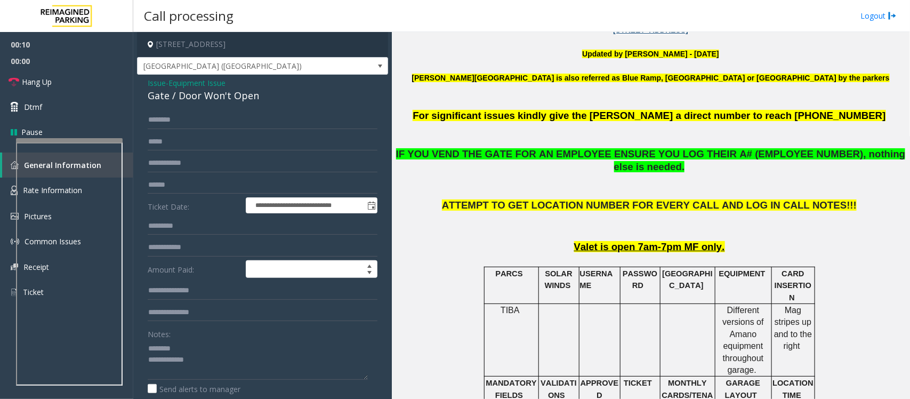
click at [193, 339] on div "Notes:" at bounding box center [263, 351] width 230 height 55
click at [193, 345] on textarea at bounding box center [258, 359] width 220 height 40
paste textarea "**********"
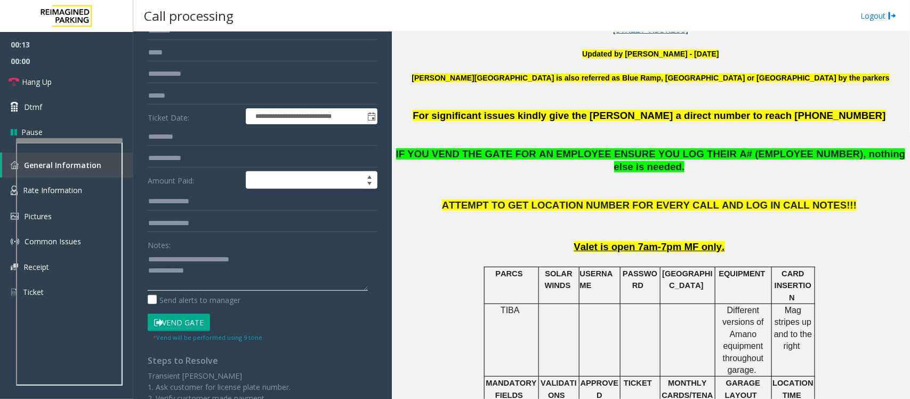
scroll to position [200, 0]
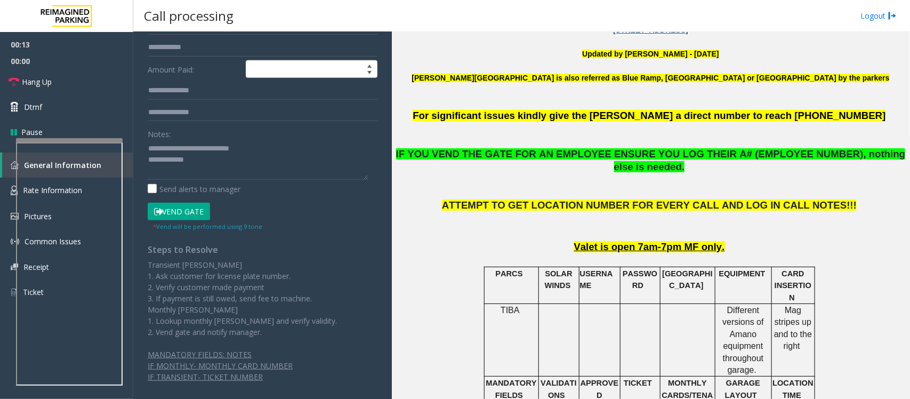
click at [190, 209] on button "Vend Gate" at bounding box center [179, 211] width 62 height 18
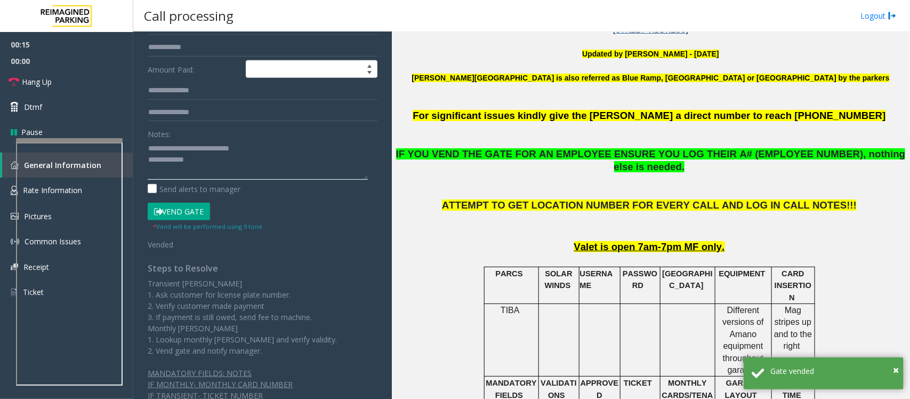
click at [247, 160] on textarea at bounding box center [258, 160] width 220 height 40
paste textarea "**********"
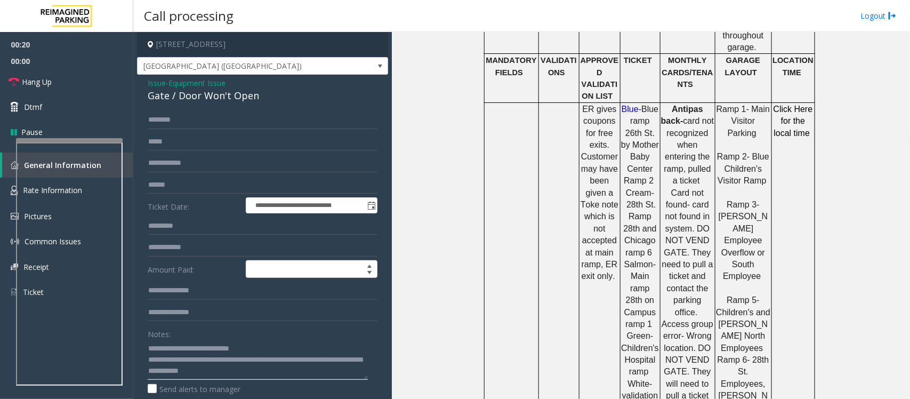
scroll to position [400, 0]
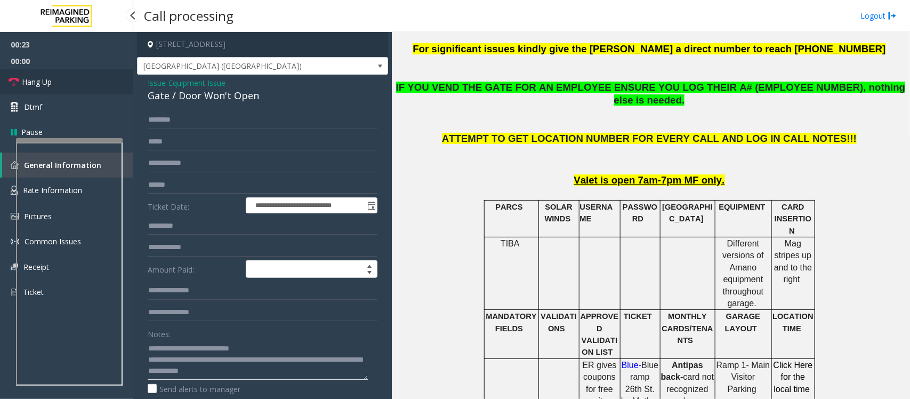
type textarea "**********"
click at [63, 78] on link "Hang Up" at bounding box center [66, 81] width 133 height 25
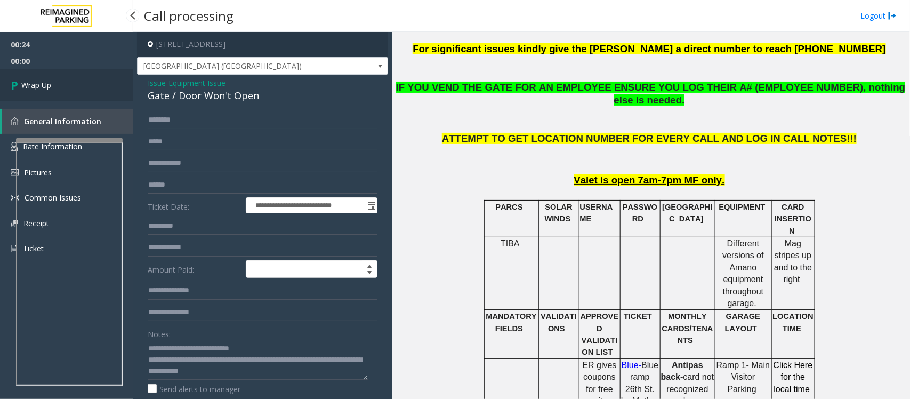
click at [63, 78] on link "Wrap Up" at bounding box center [66, 84] width 133 height 31
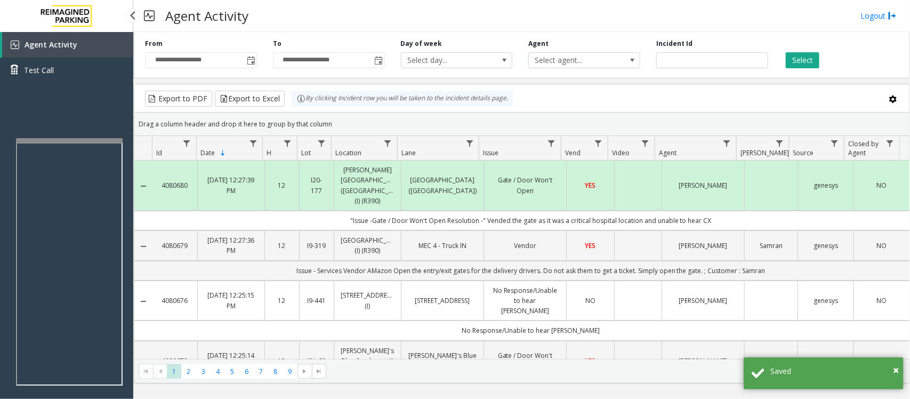
click at [82, 38] on link "Agent Activity" at bounding box center [67, 45] width 131 height 26
